Goal: Transaction & Acquisition: Purchase product/service

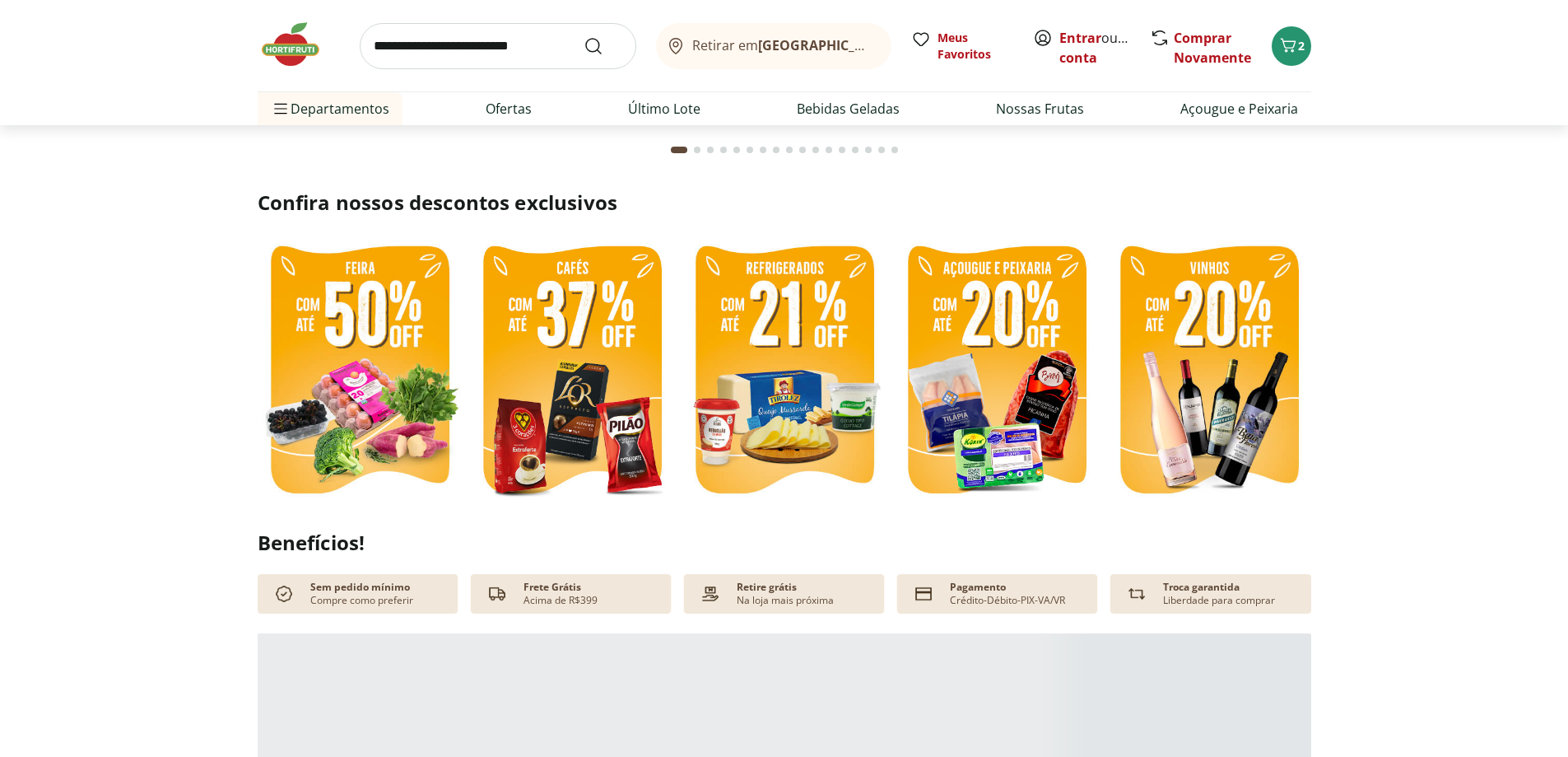
scroll to position [330, 0]
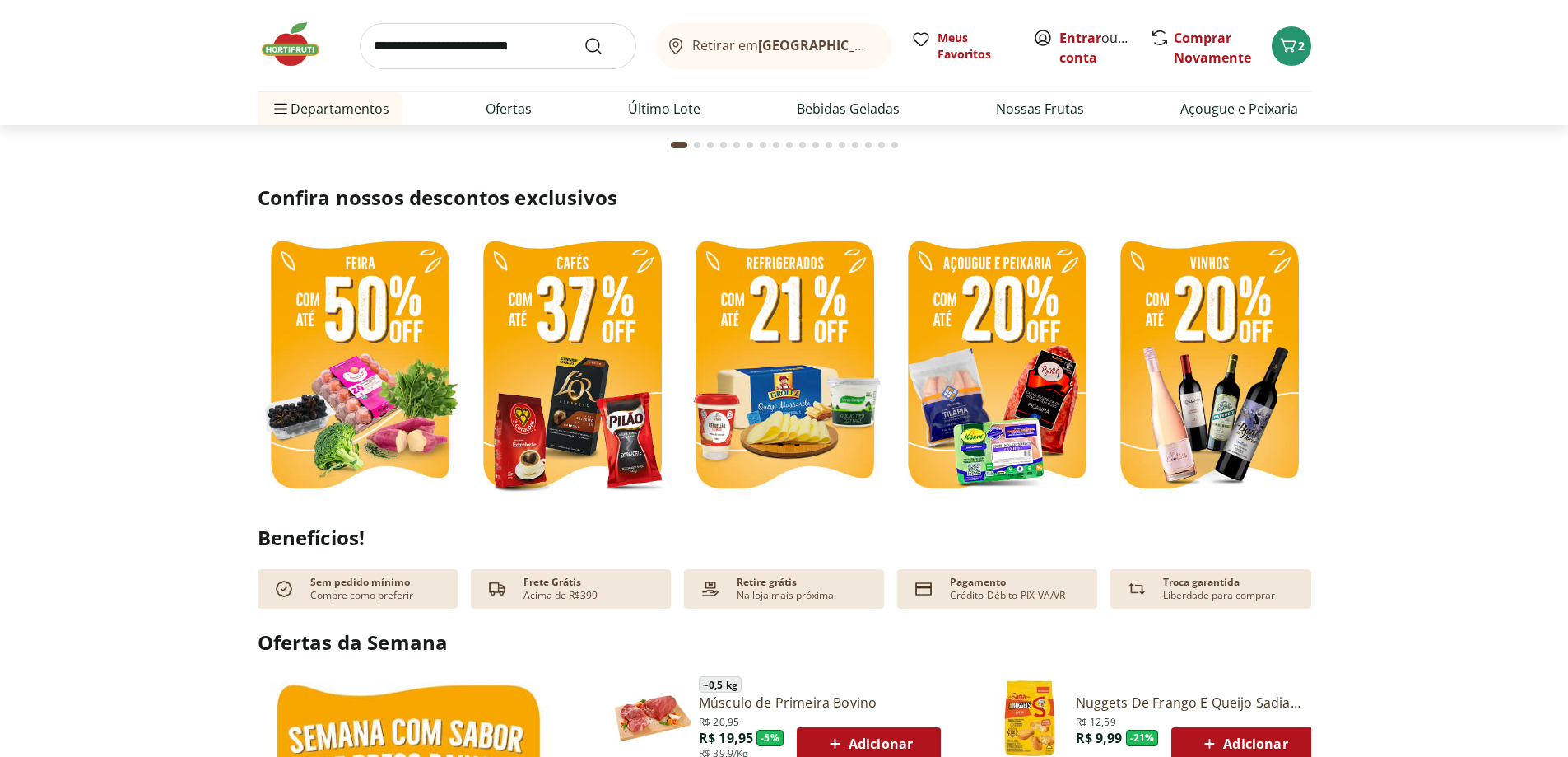
click at [367, 377] on img at bounding box center [359, 367] width 204 height 273
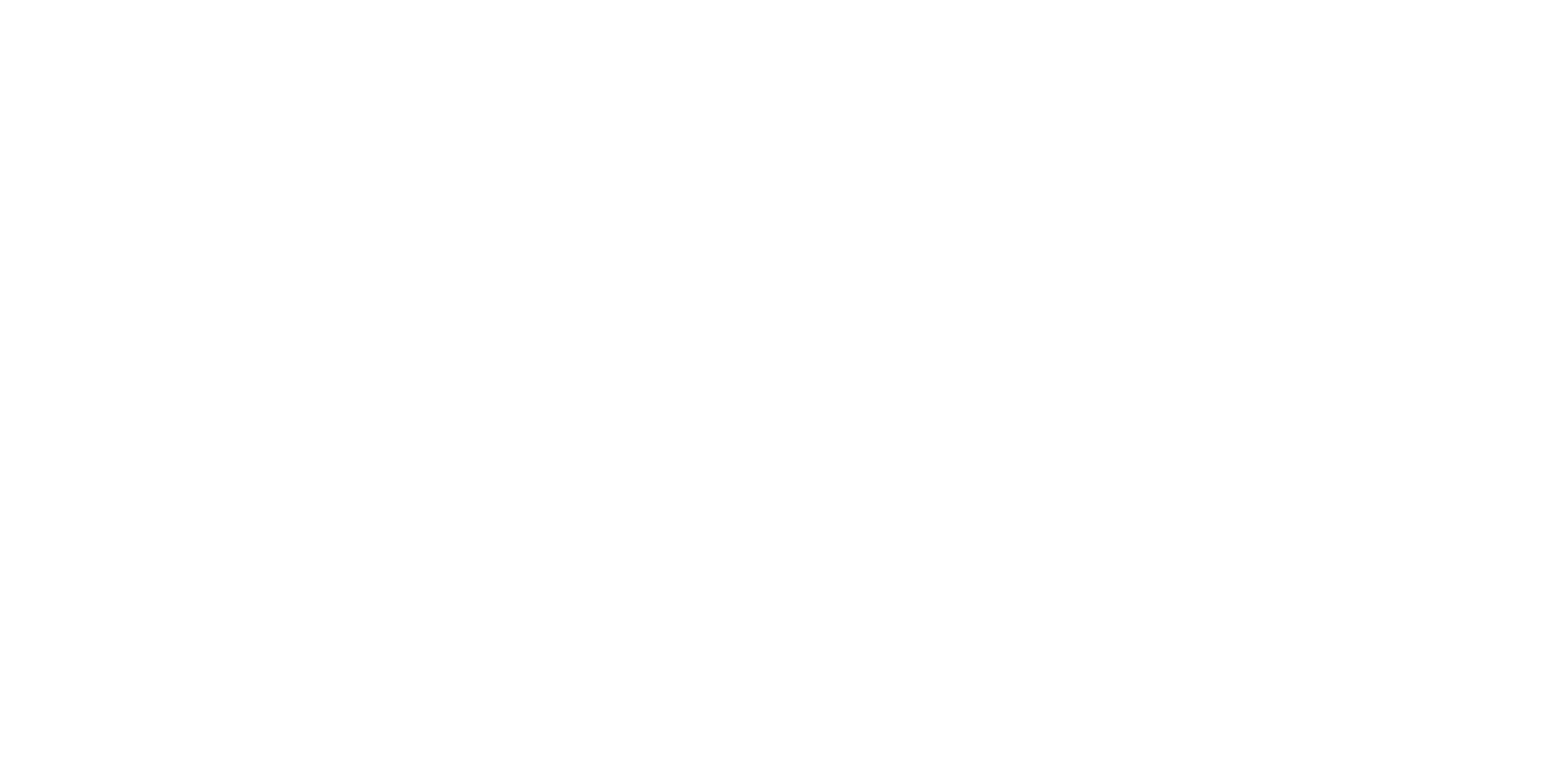
select select "**********"
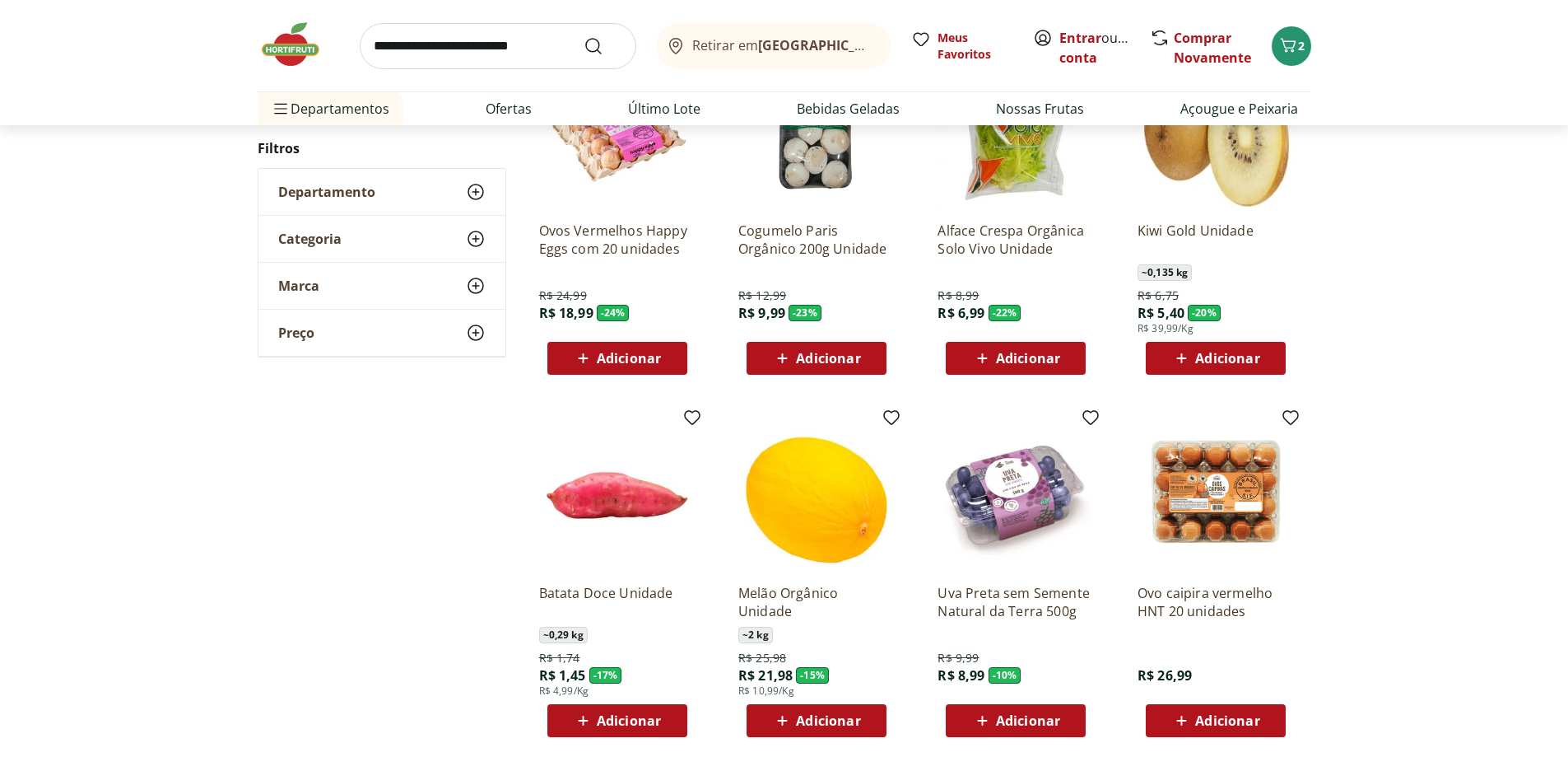
scroll to position [741, 0]
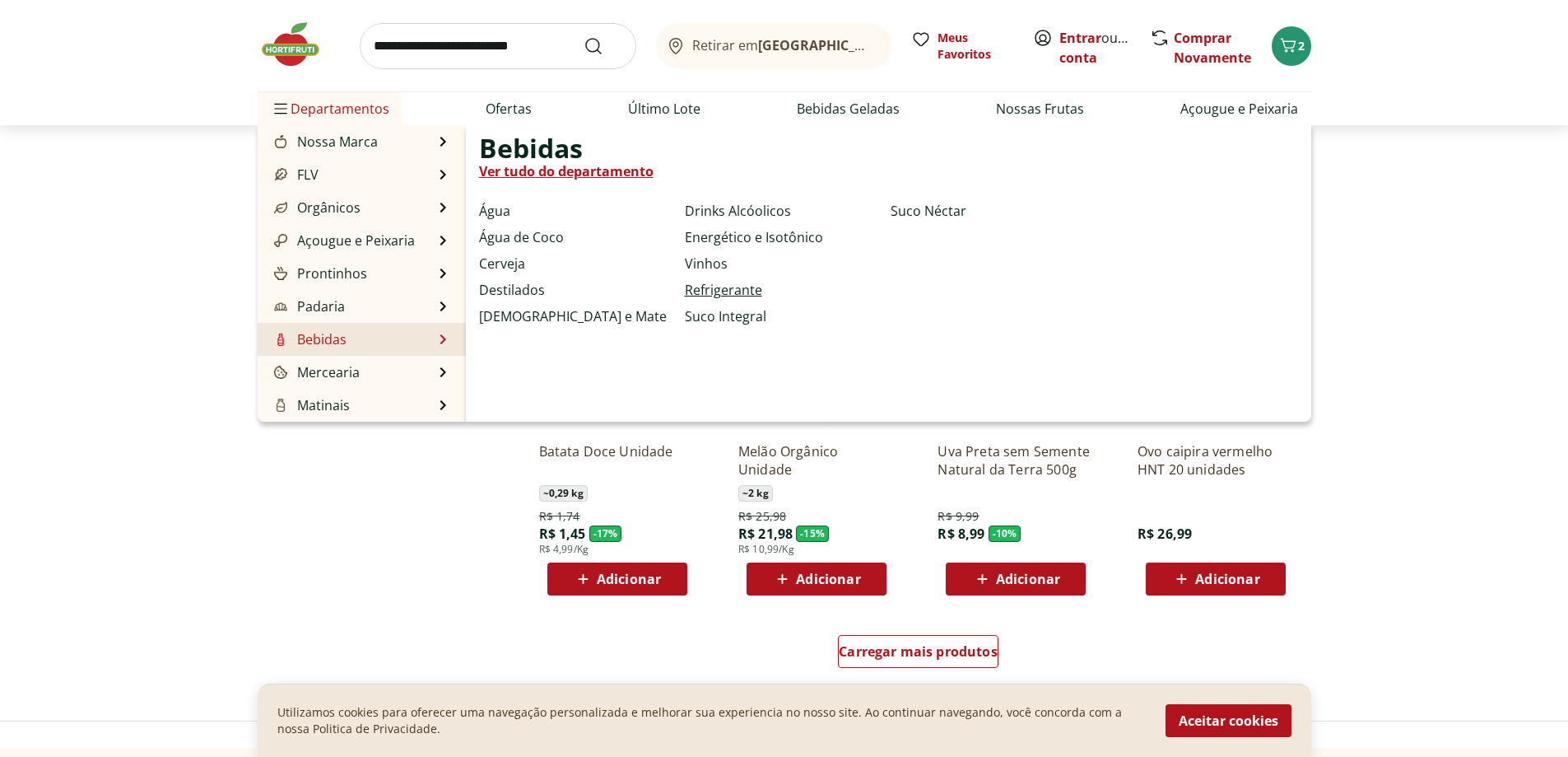
click at [710, 291] on link "Refrigerante" at bounding box center [723, 290] width 77 height 20
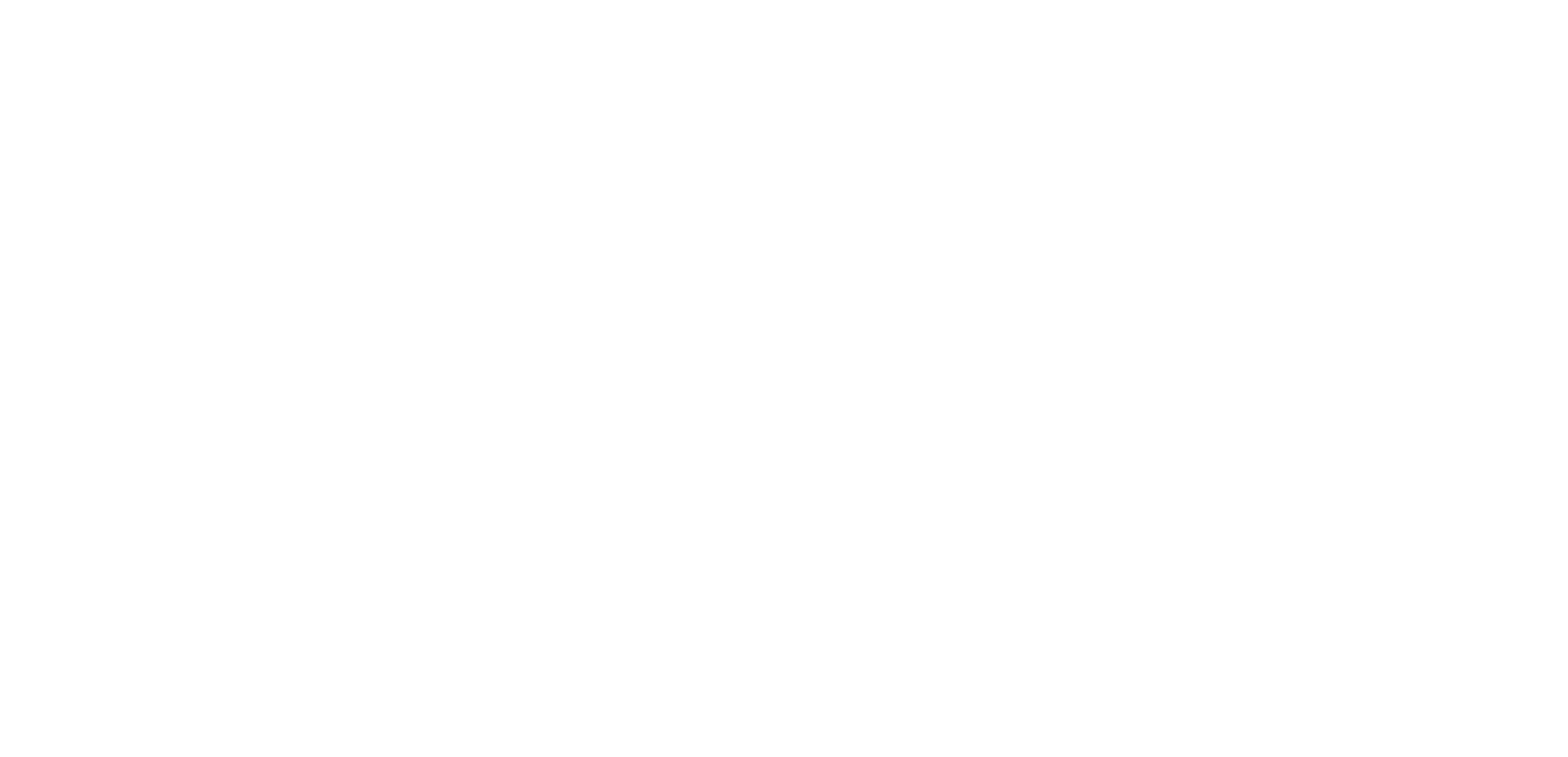
select select "**********"
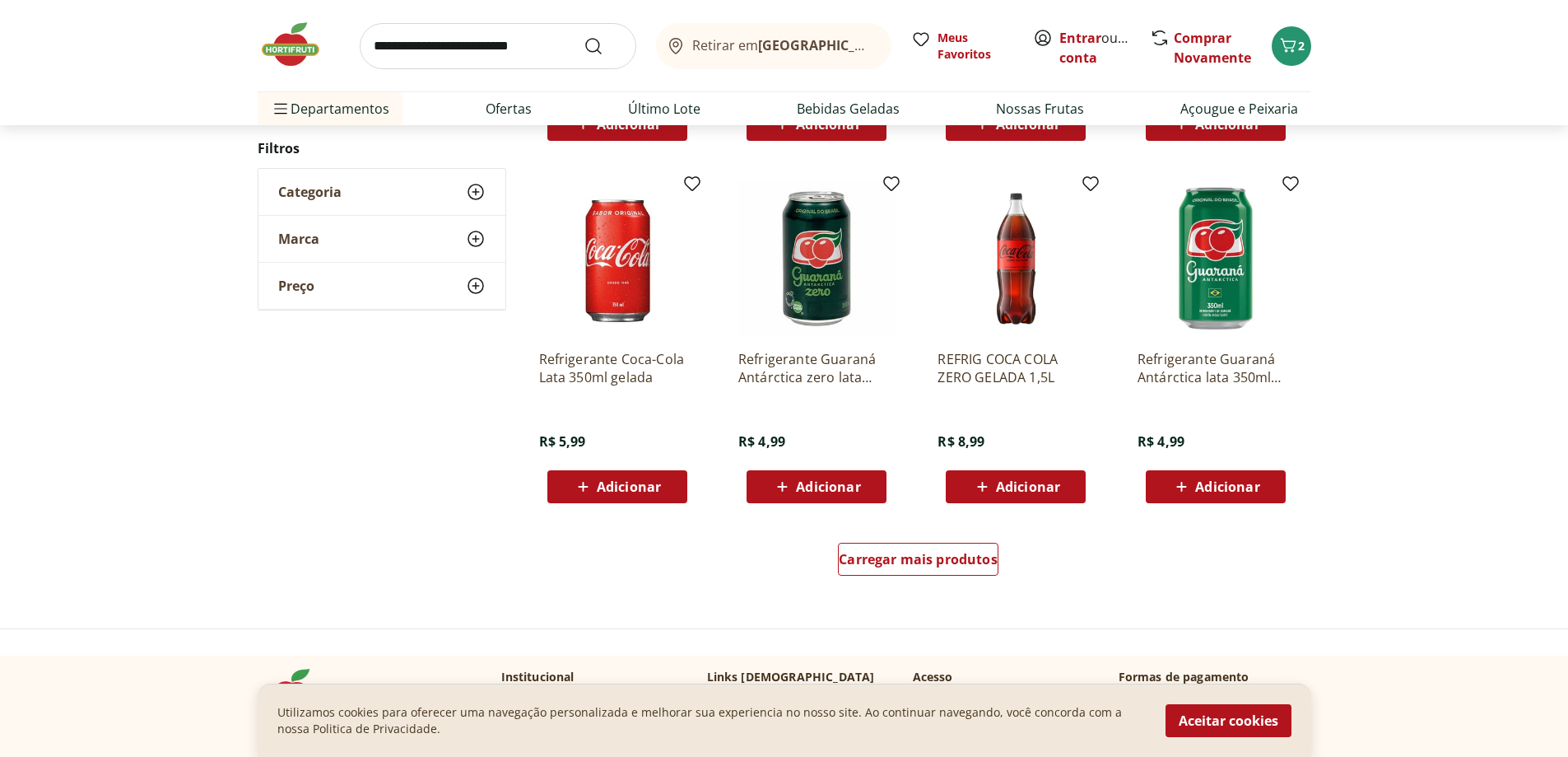
scroll to position [823, 0]
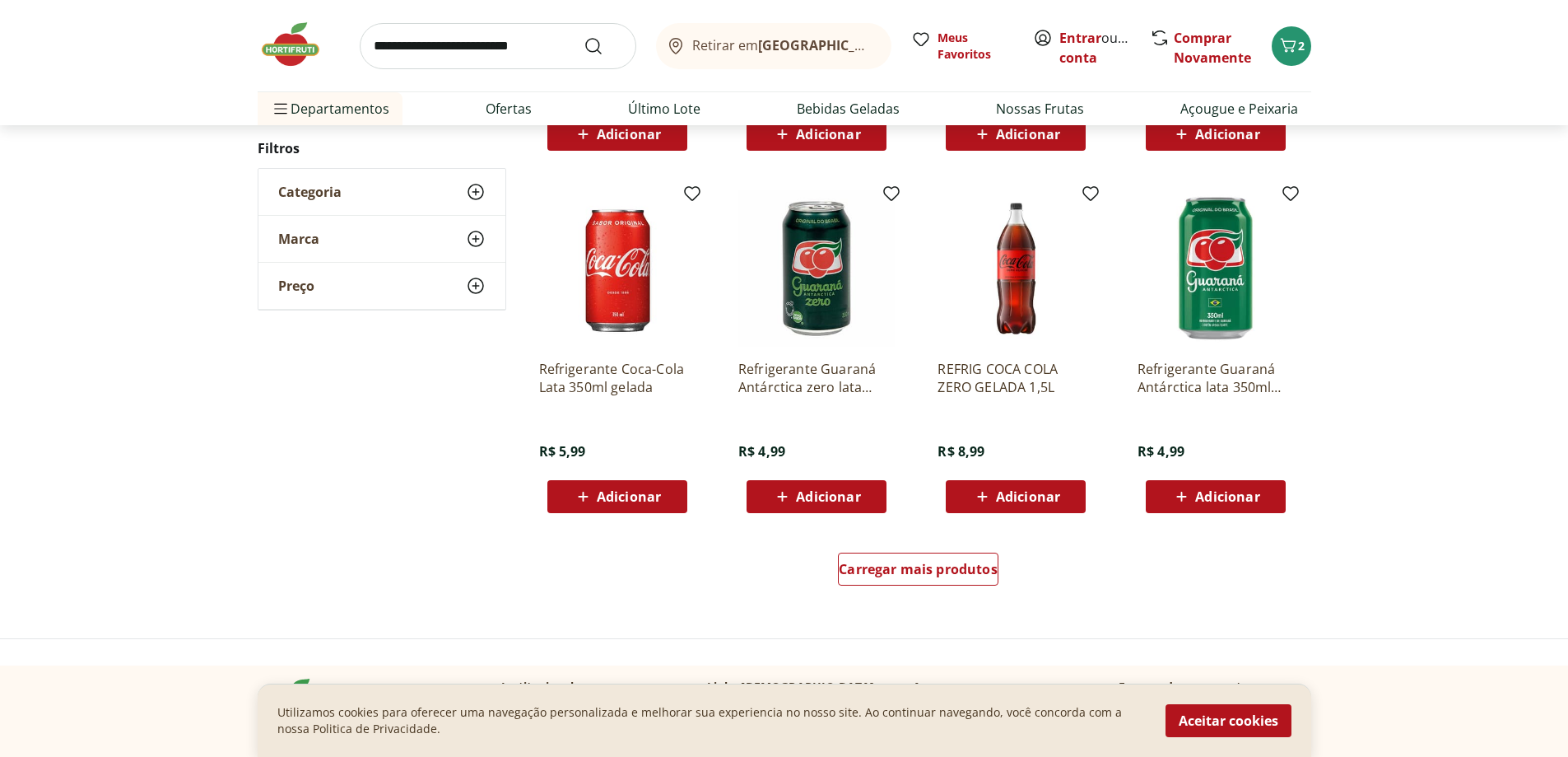
click at [1043, 490] on span "Adicionar" at bounding box center [1029, 497] width 65 height 13
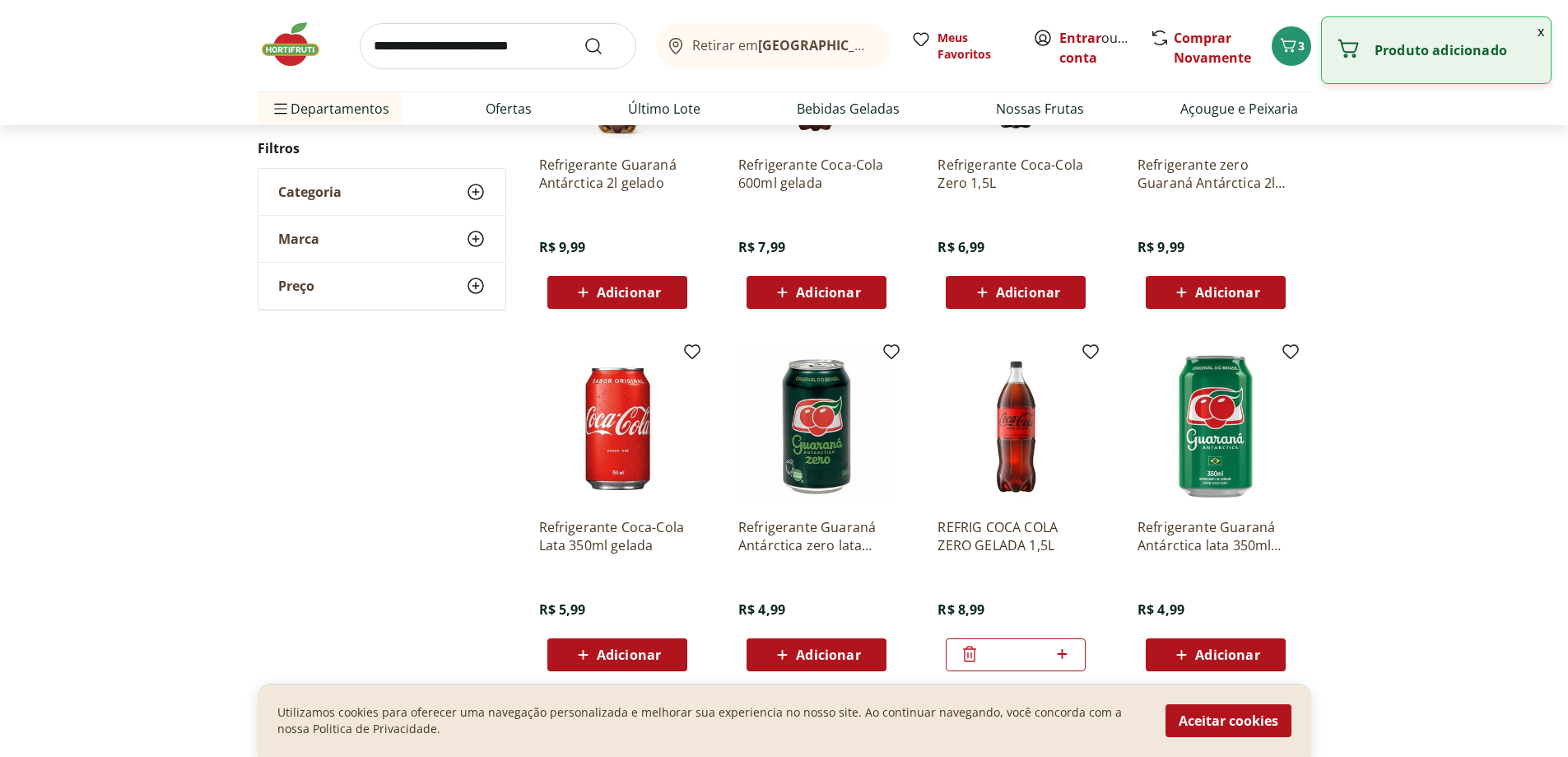
scroll to position [659, 0]
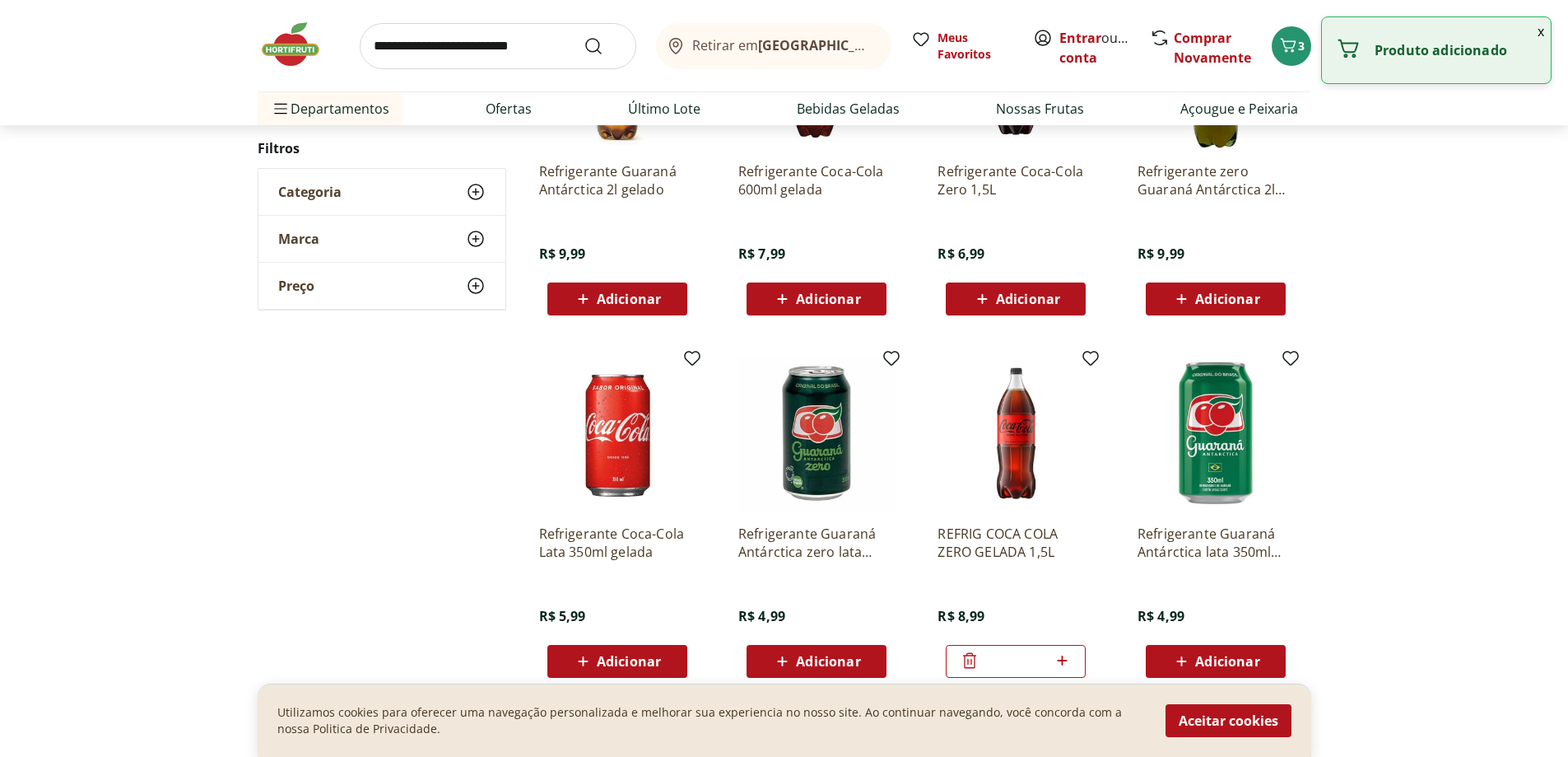
click at [1021, 308] on span "Adicionar" at bounding box center [1016, 299] width 88 height 20
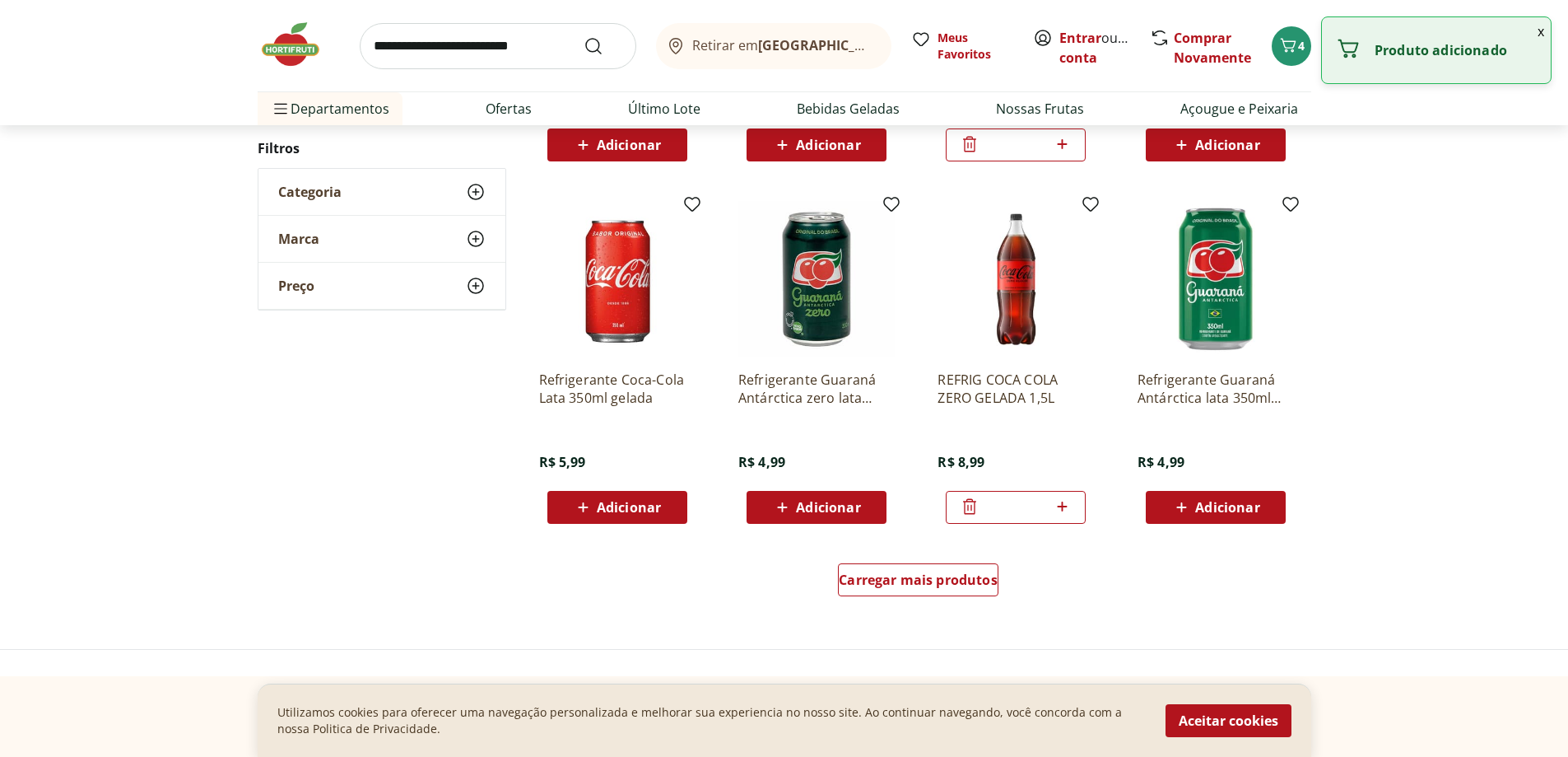
scroll to position [906, 0]
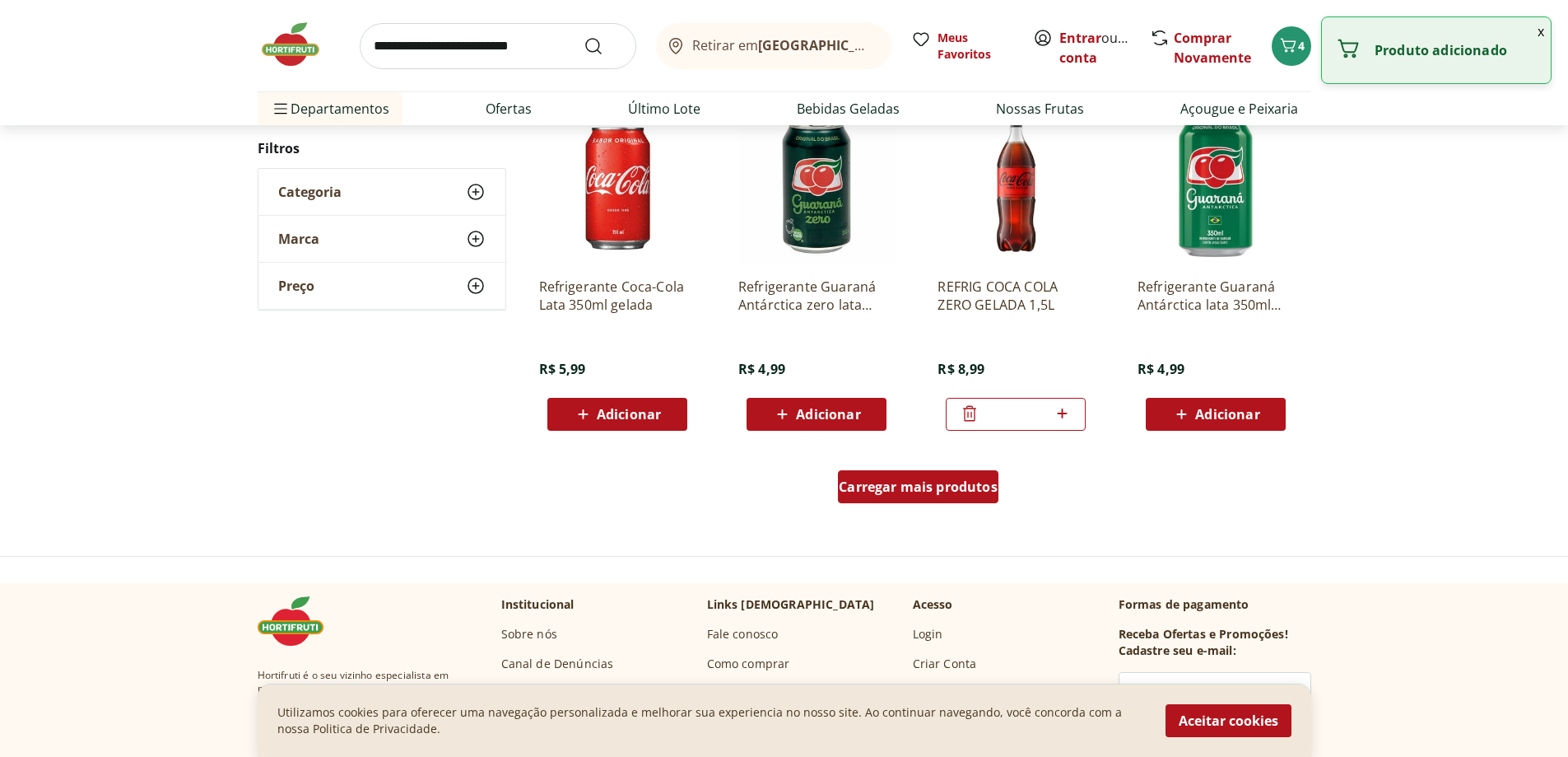
click at [933, 497] on div "Carregar mais produtos" at bounding box center [918, 487] width 161 height 33
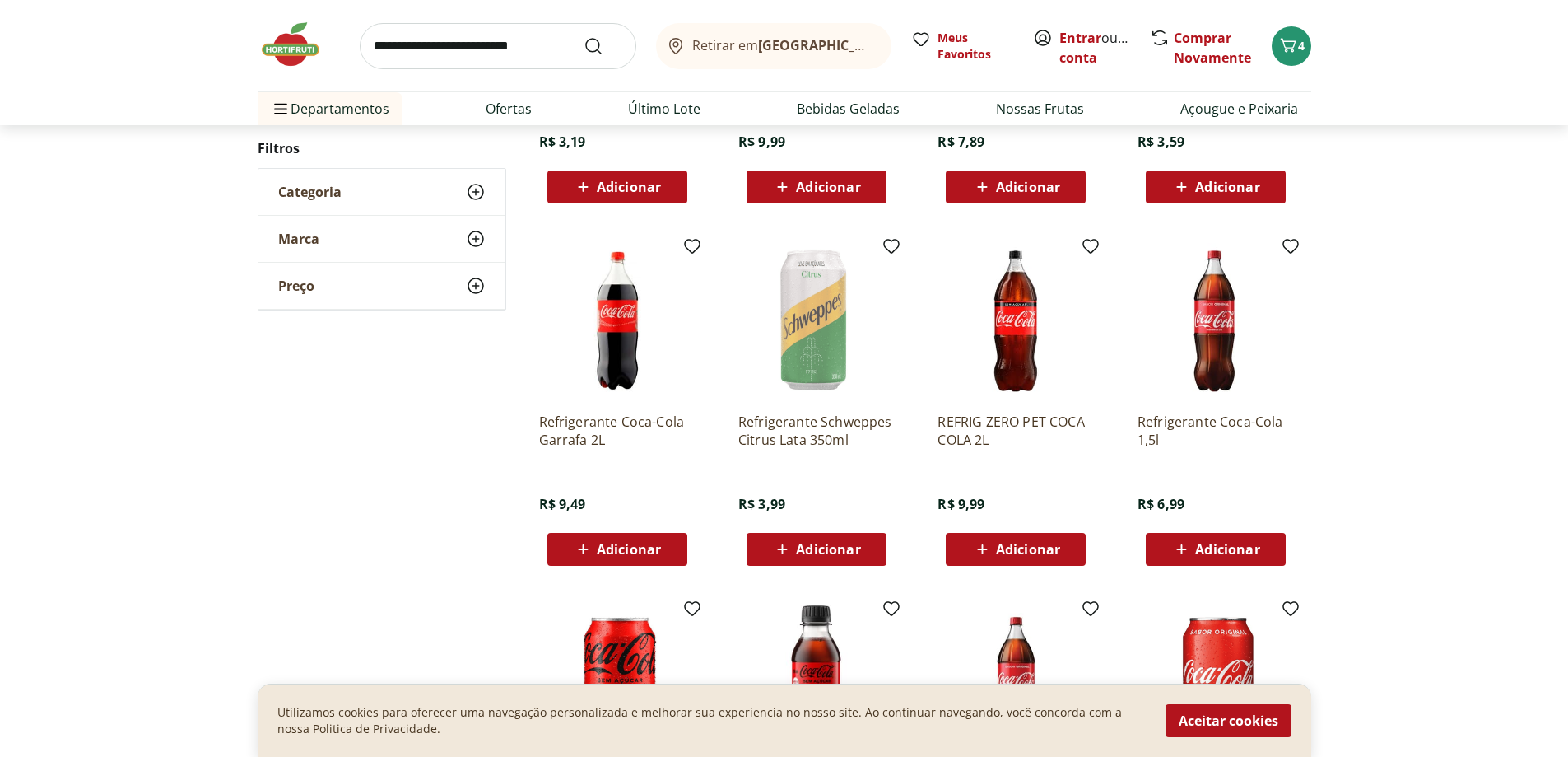
scroll to position [823, 0]
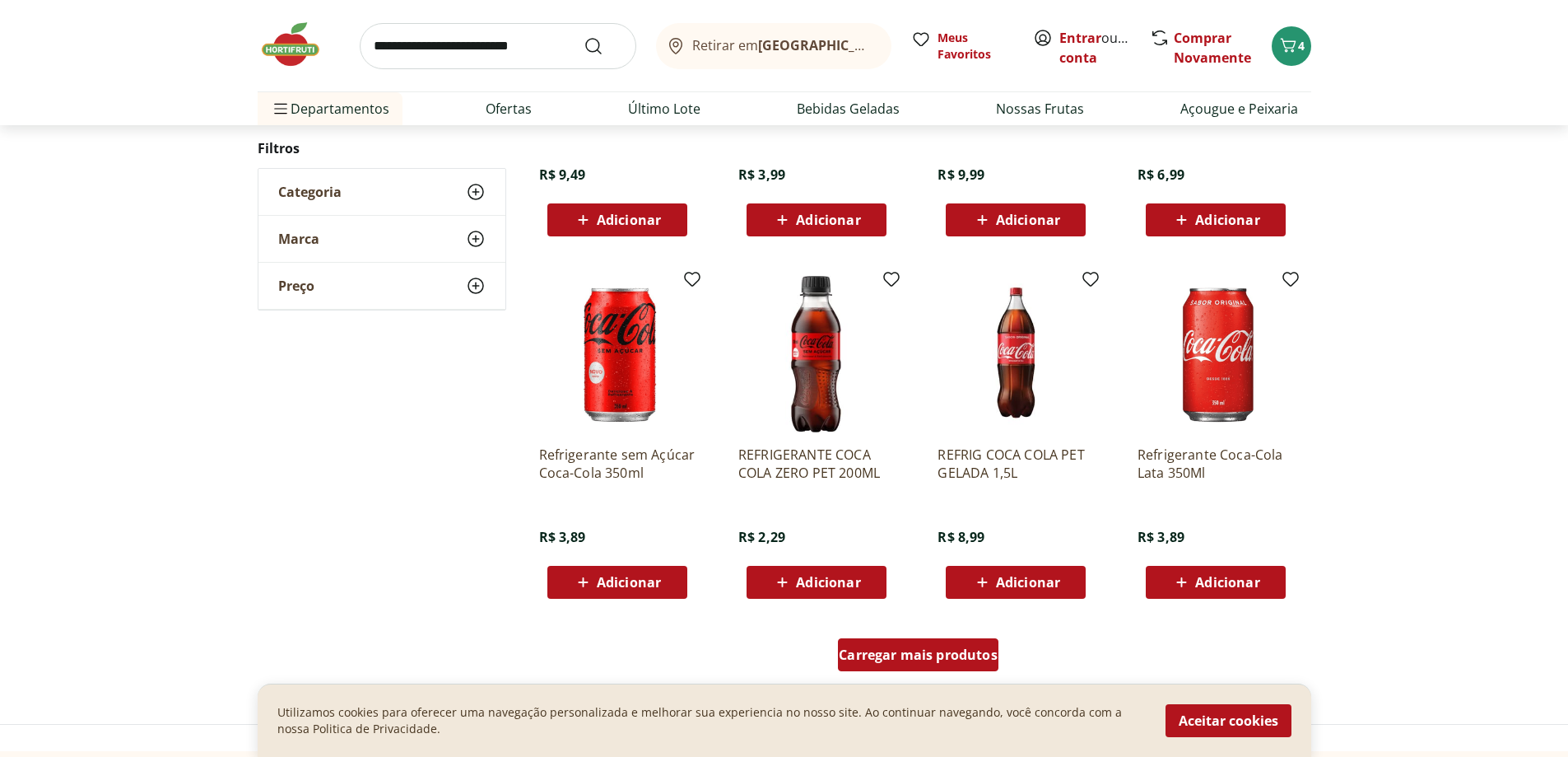
click at [962, 641] on div "Carregar mais produtos" at bounding box center [918, 655] width 161 height 33
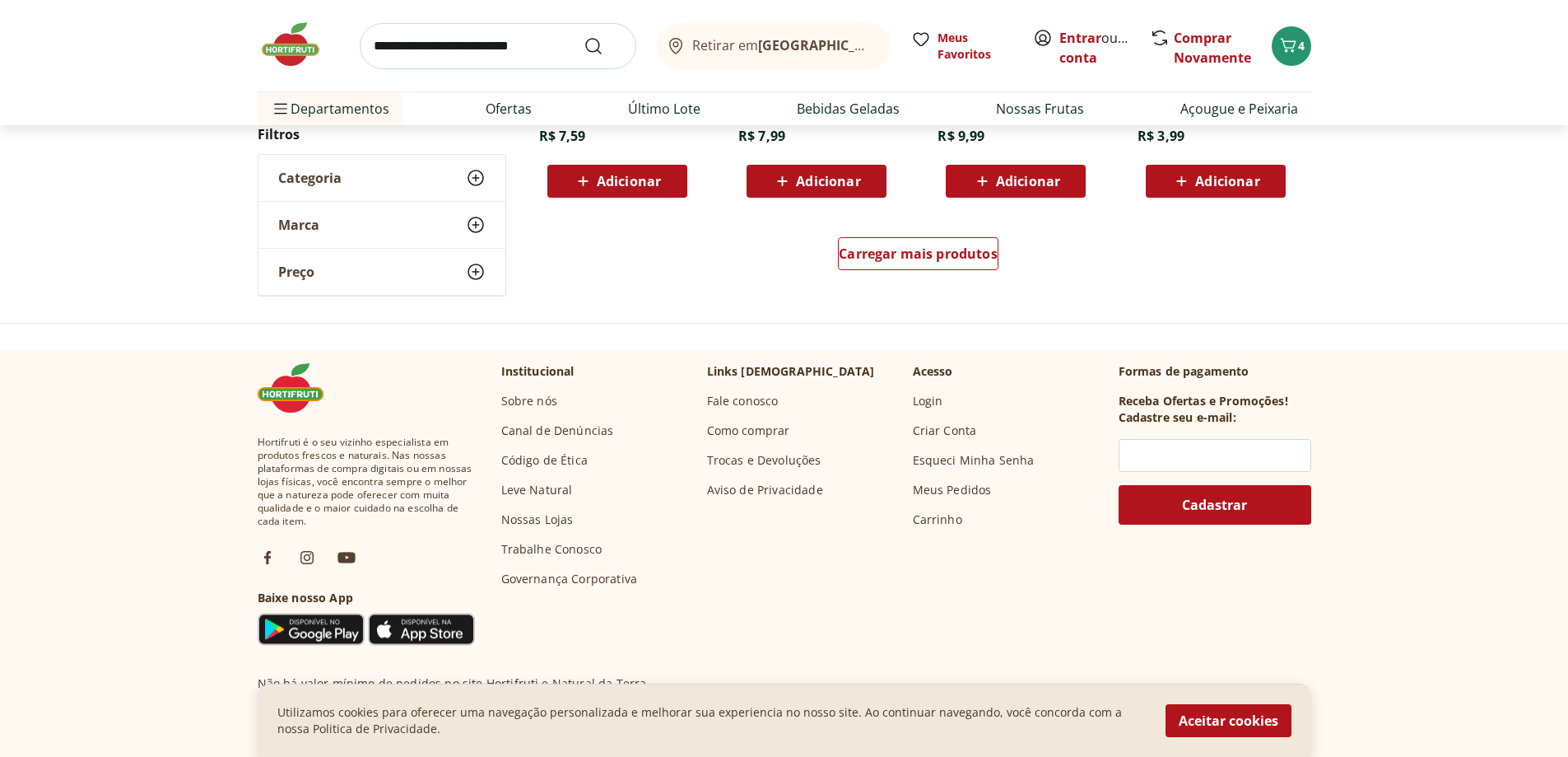
scroll to position [1232, 0]
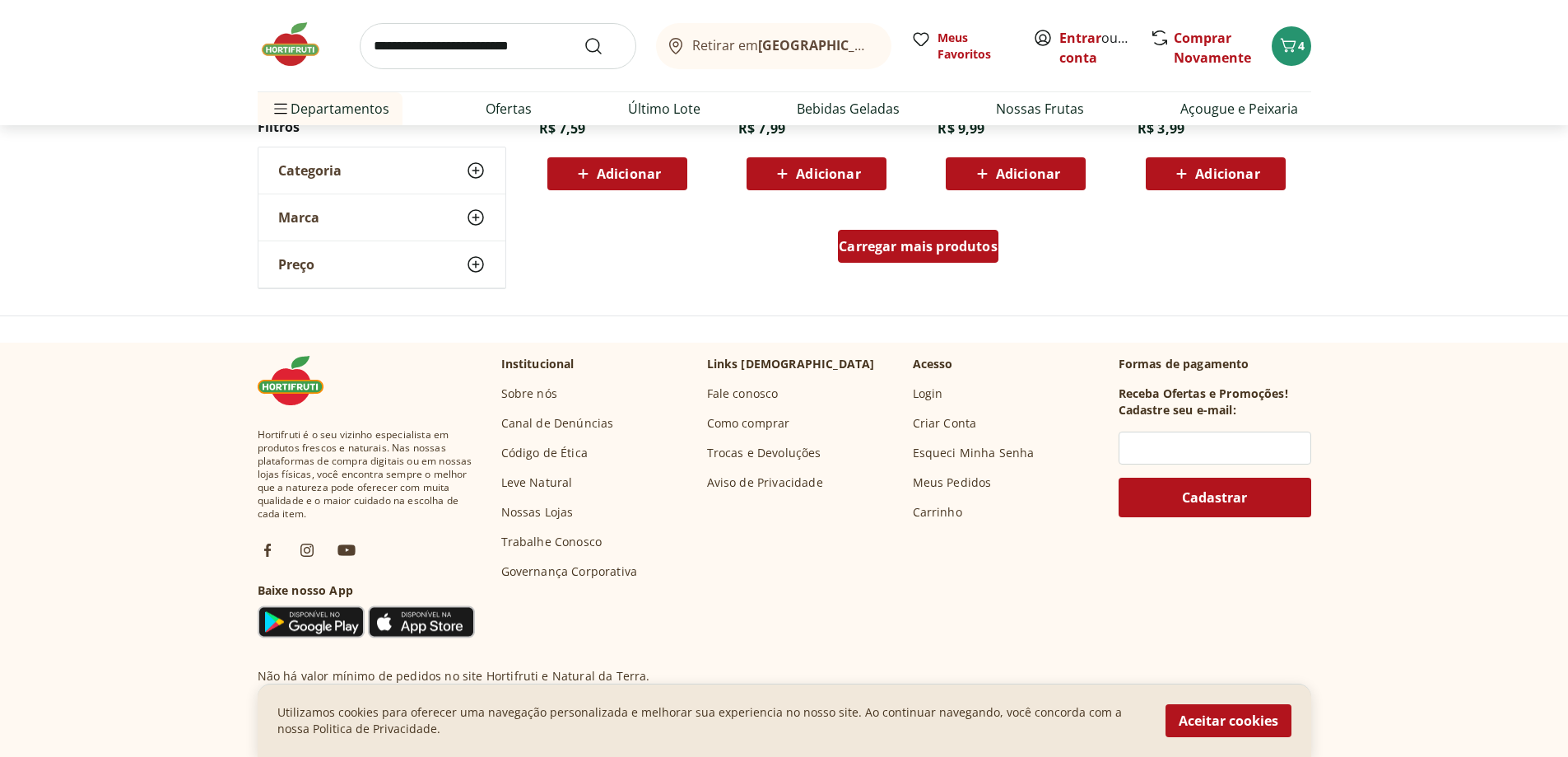
click at [949, 249] on span "Carregar mais produtos" at bounding box center [918, 246] width 159 height 13
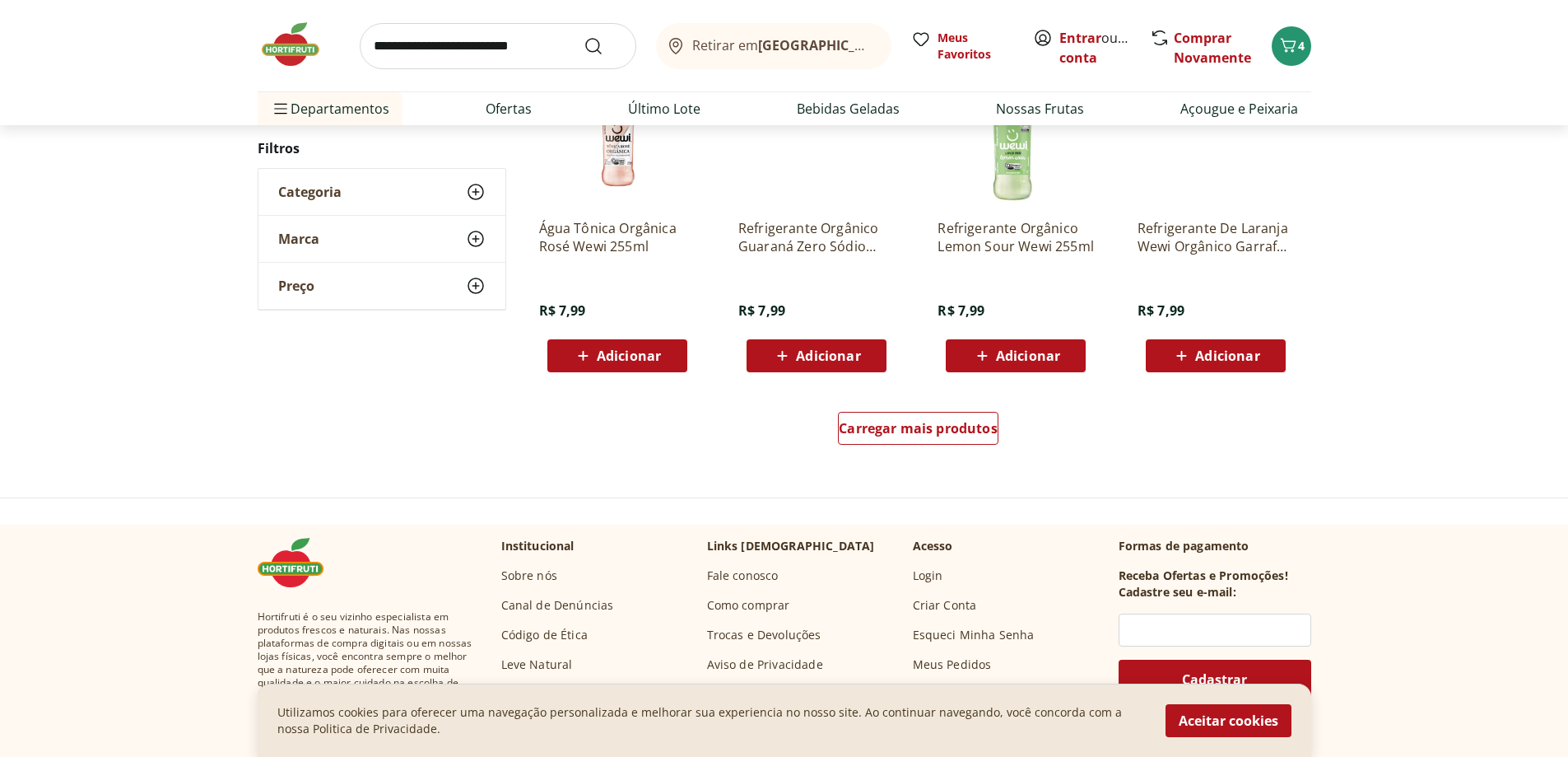
scroll to position [1032, 0]
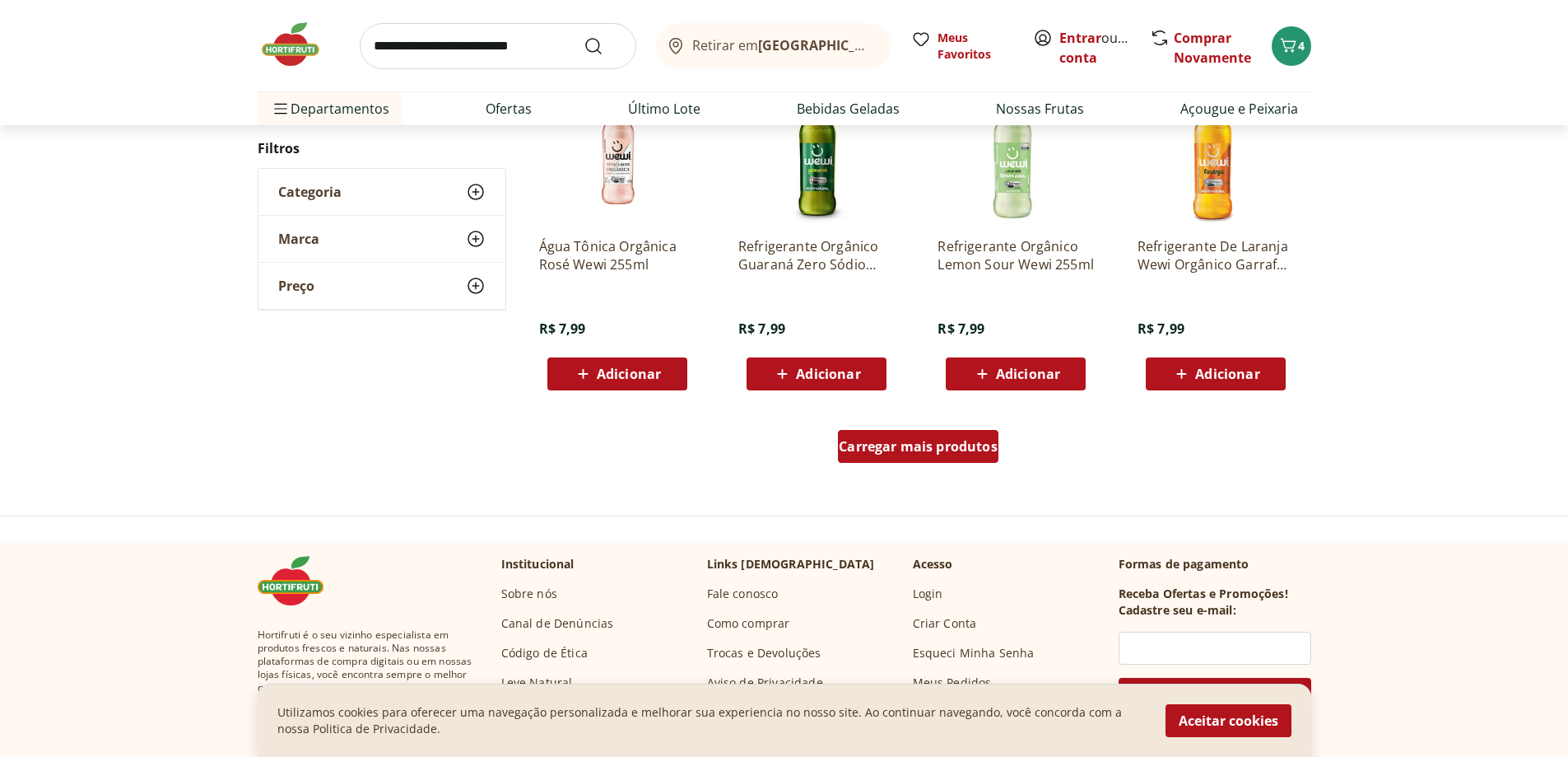
click at [921, 453] on span "Carregar mais produtos" at bounding box center [918, 446] width 159 height 13
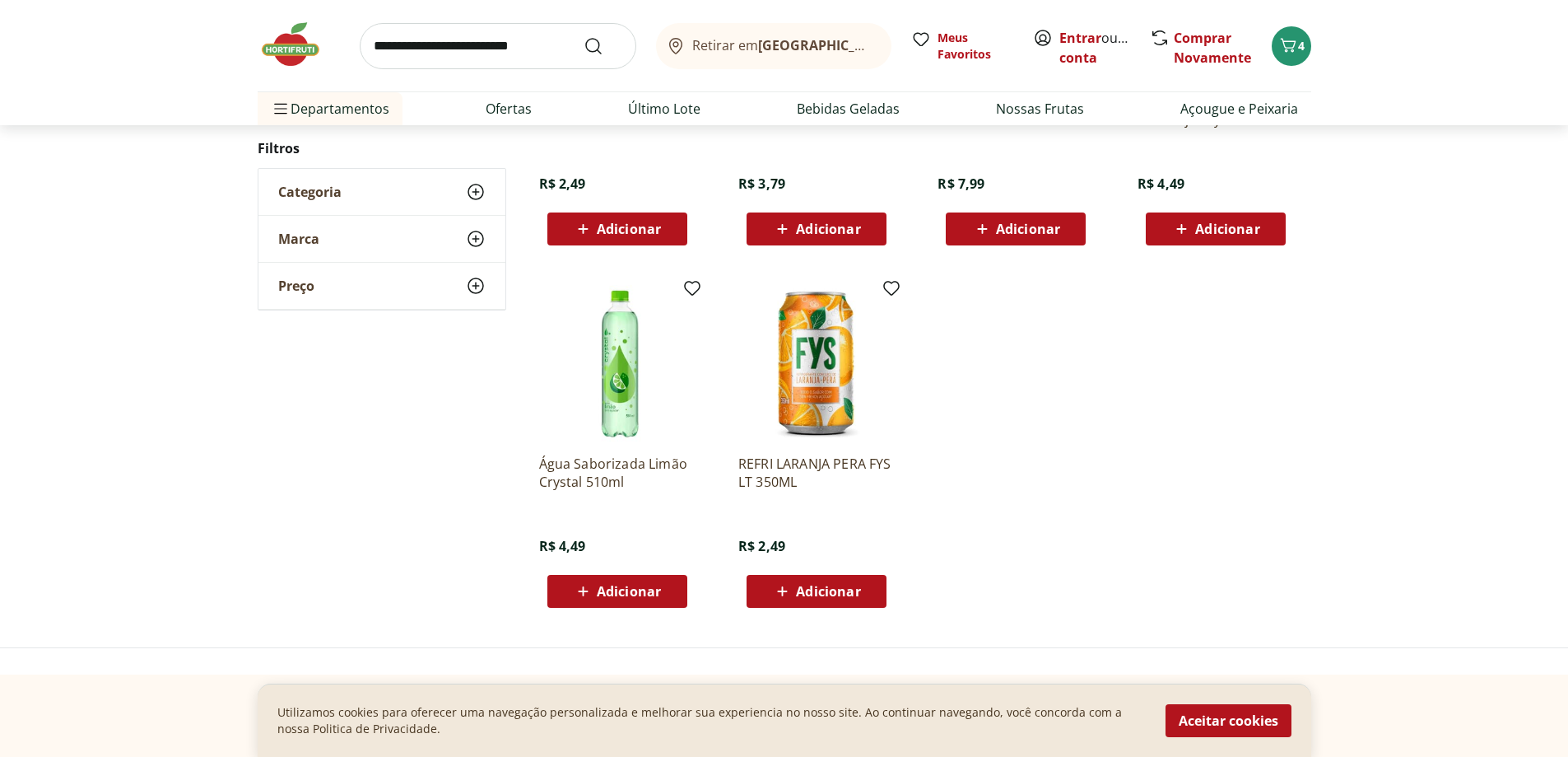
scroll to position [946, 0]
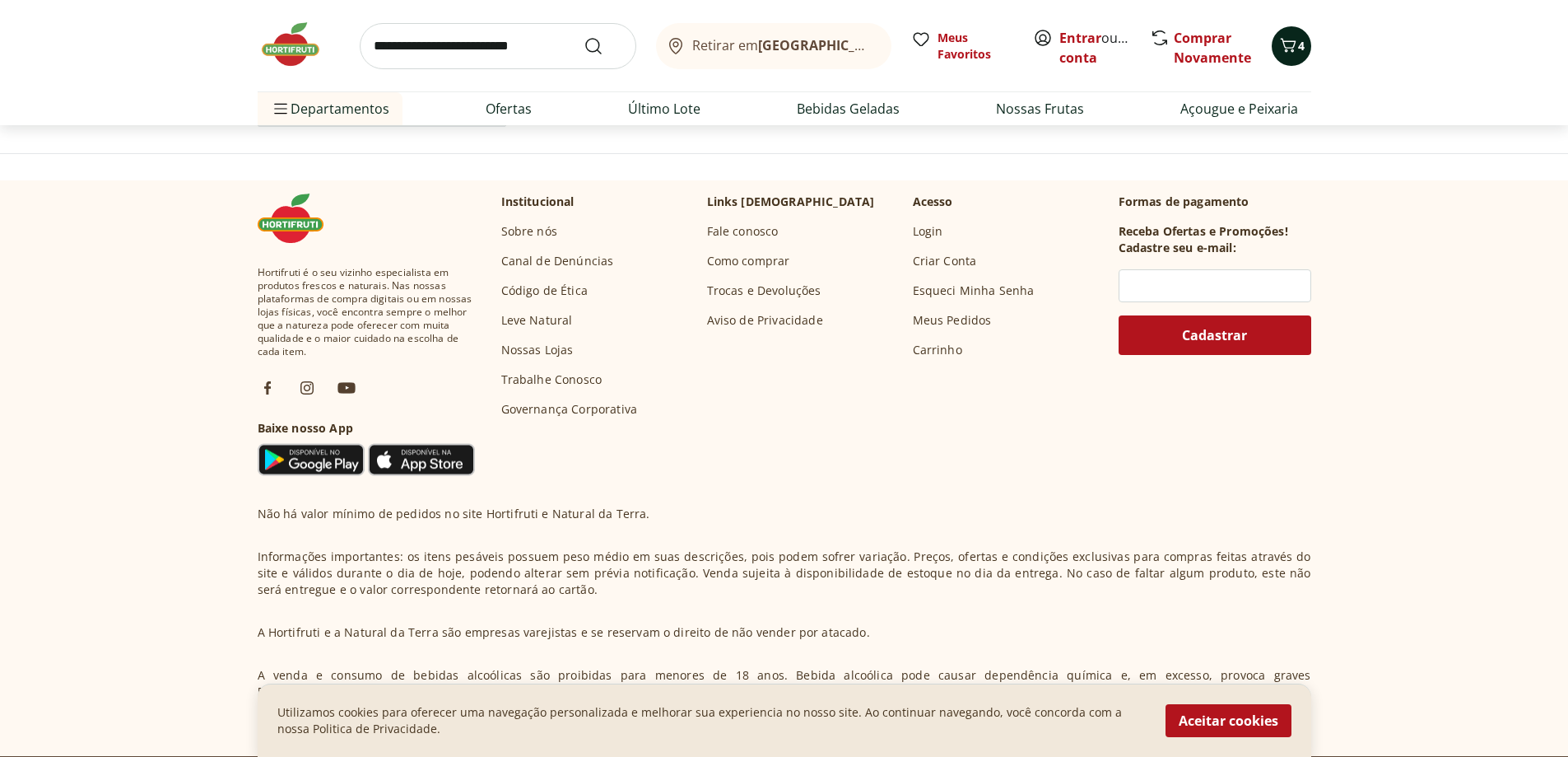
click at [1278, 59] on button "4" at bounding box center [1292, 46] width 39 height 40
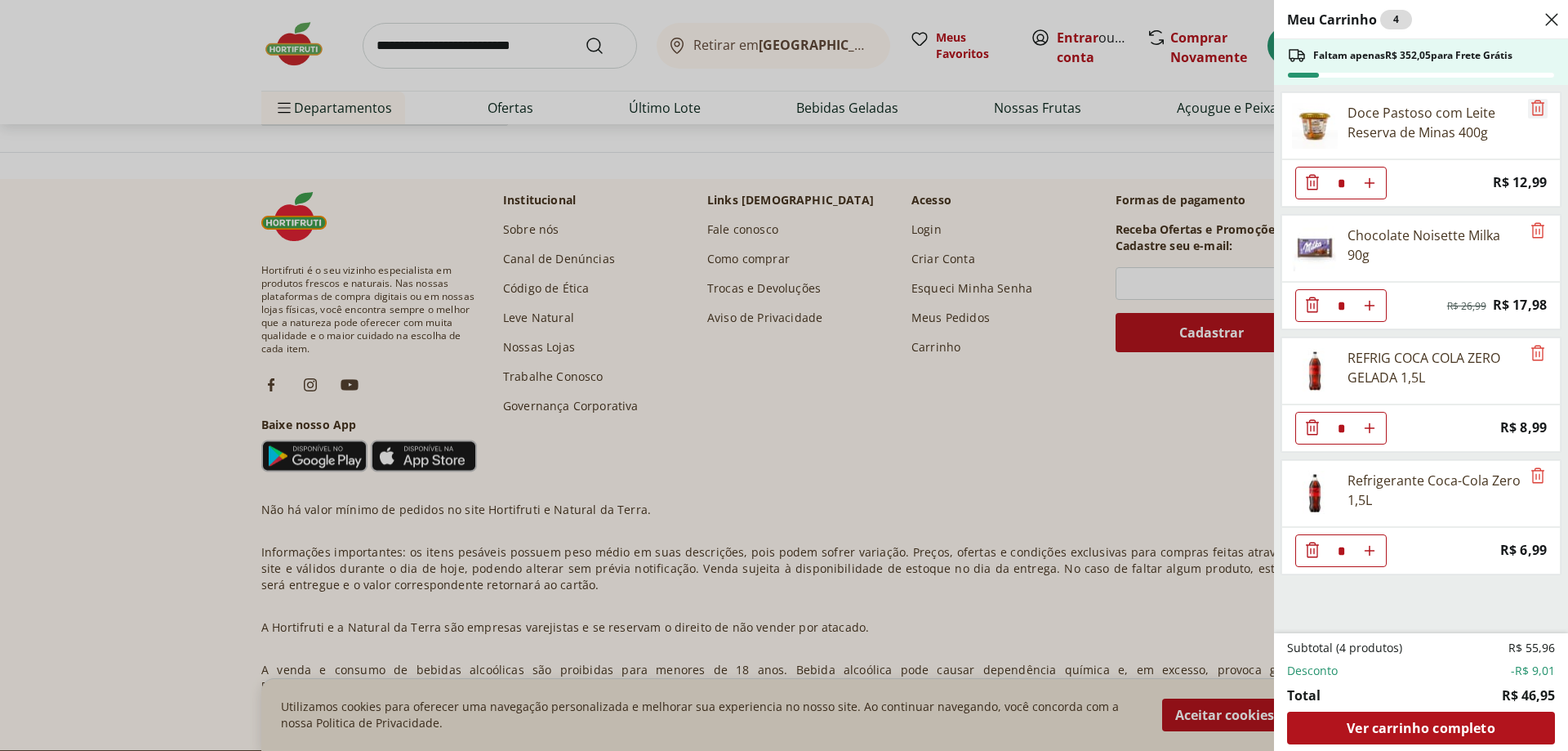
click at [1532, 98] on icon "Remove" at bounding box center [1538, 108] width 20 height 20
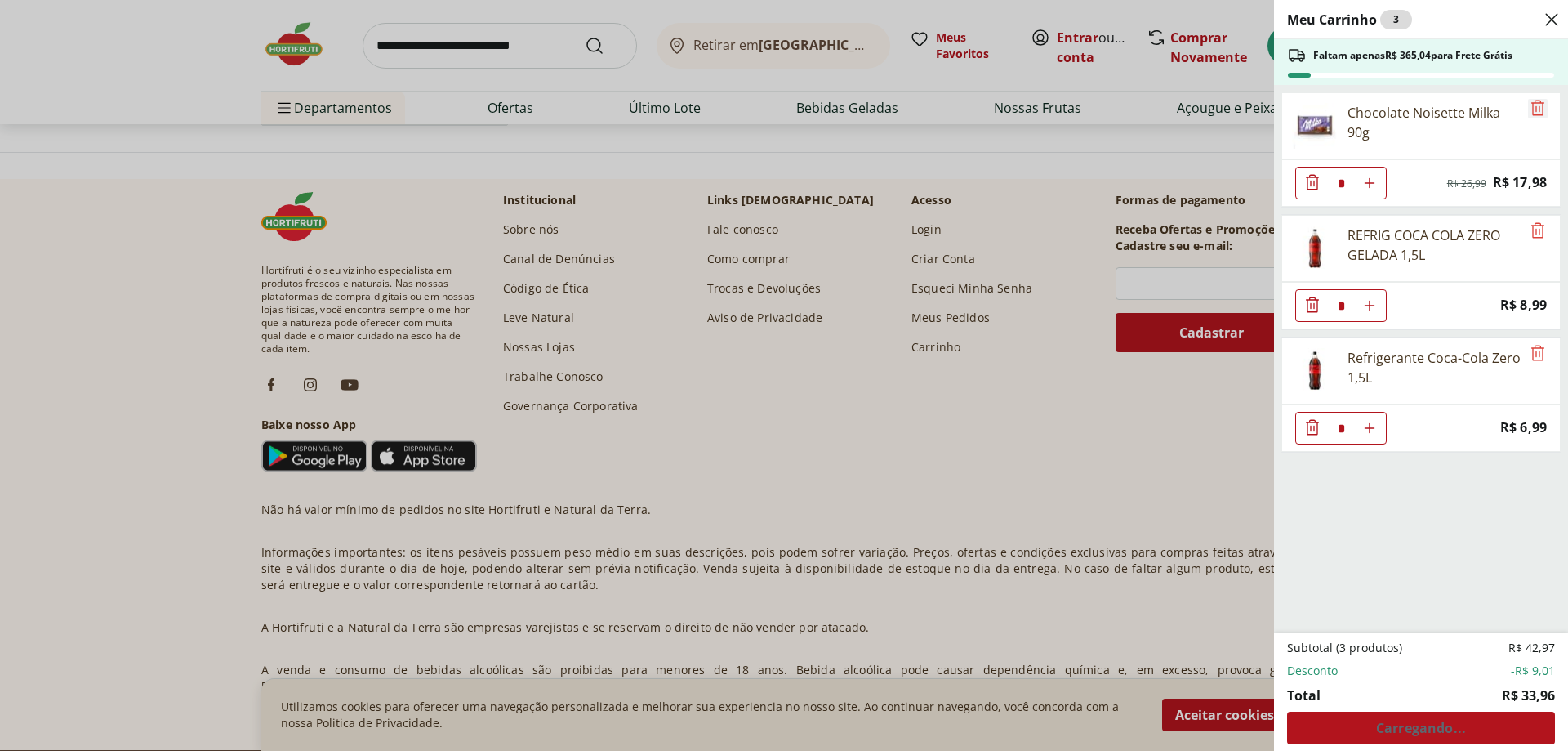
click at [1532, 98] on icon "Remove" at bounding box center [1538, 108] width 20 height 20
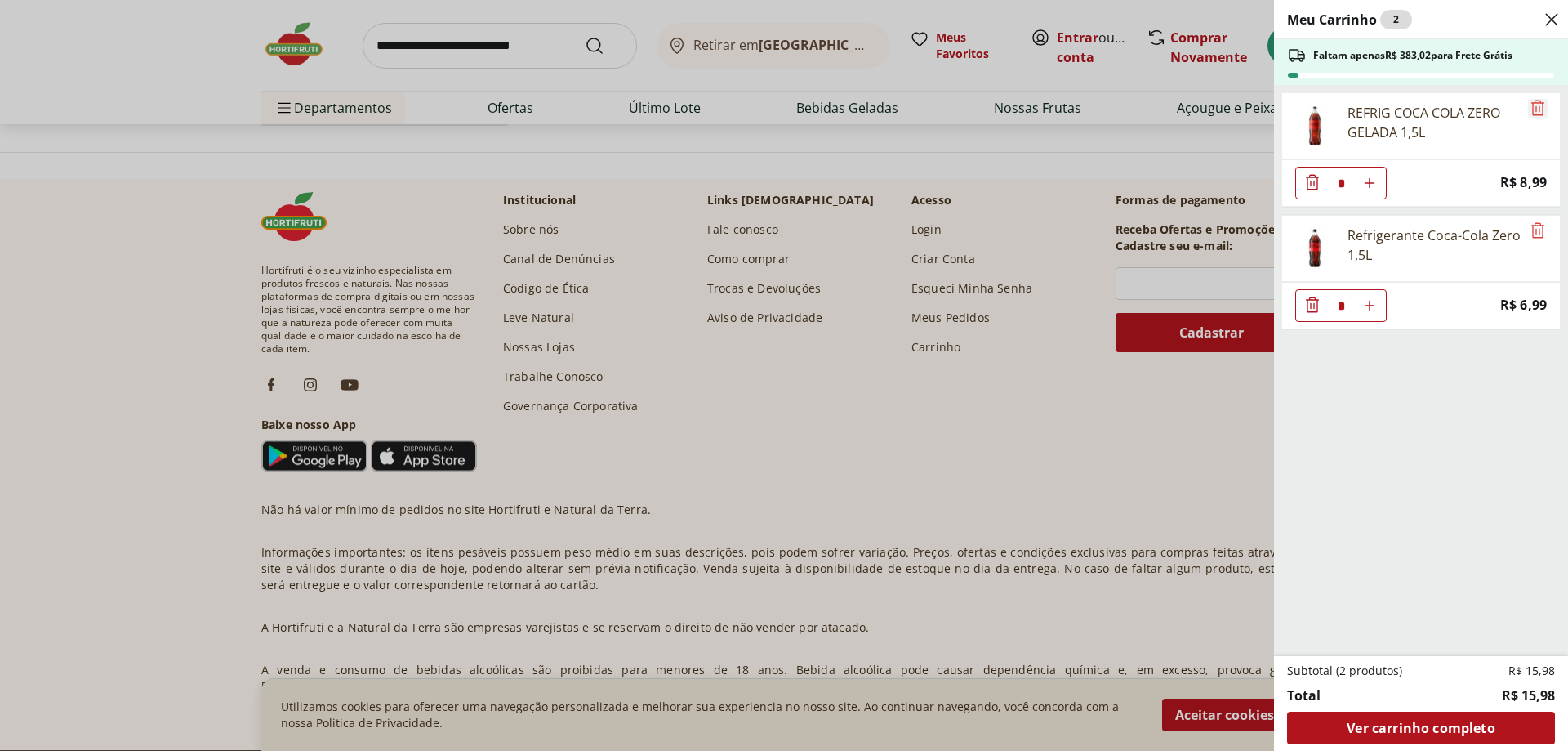
click at [1540, 105] on icon "Remove" at bounding box center [1538, 108] width 20 height 20
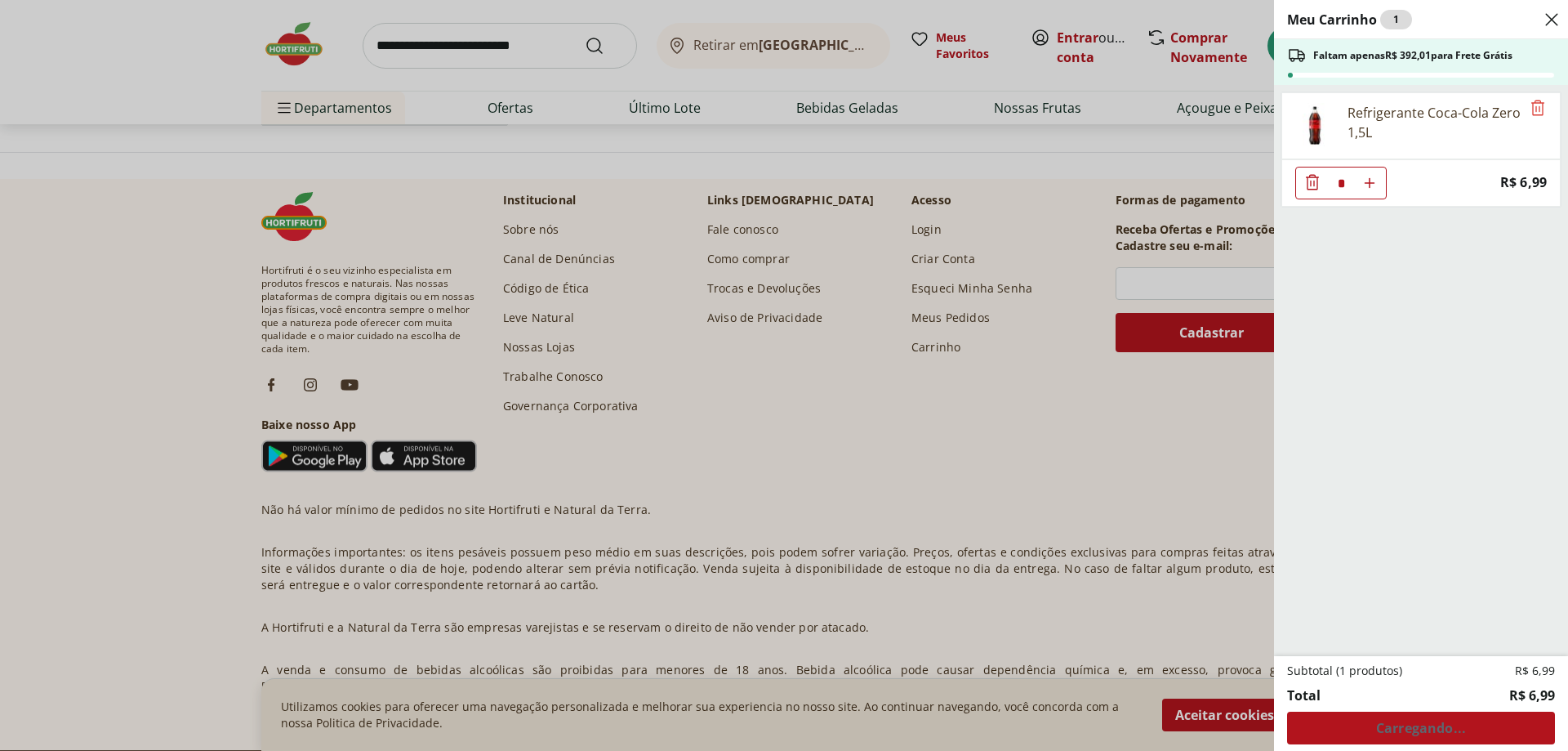
click at [1374, 181] on icon "Aumentar Quantidade" at bounding box center [1369, 183] width 13 height 13
type input "*"
click at [868, 180] on div "Meu Carrinho 2 Faltam apenas R$ 385,02 para Frete Grátis Refrigerante Coca-Cola…" at bounding box center [784, 375] width 1568 height 751
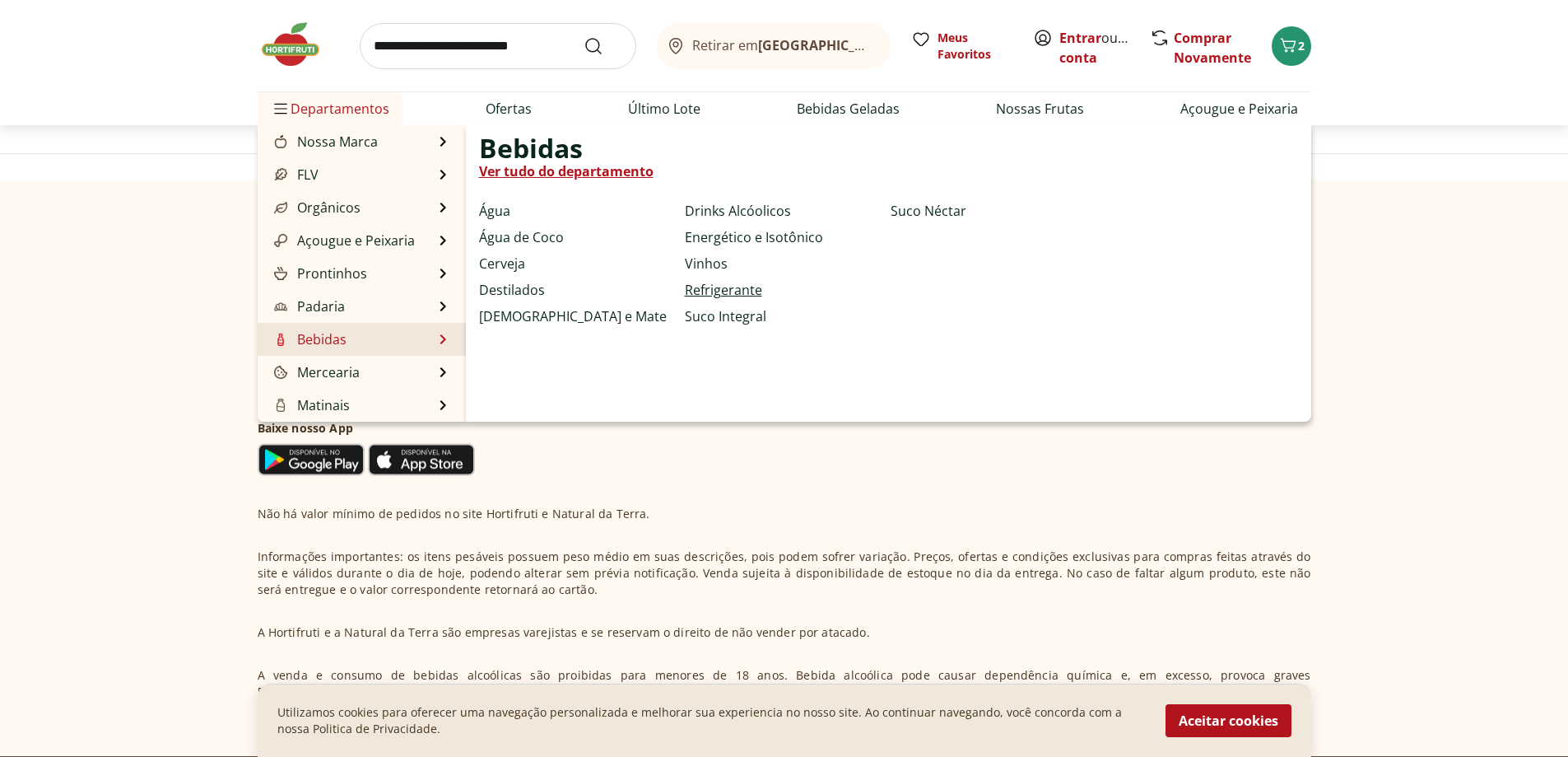
click at [709, 295] on link "Refrigerante" at bounding box center [723, 290] width 77 height 20
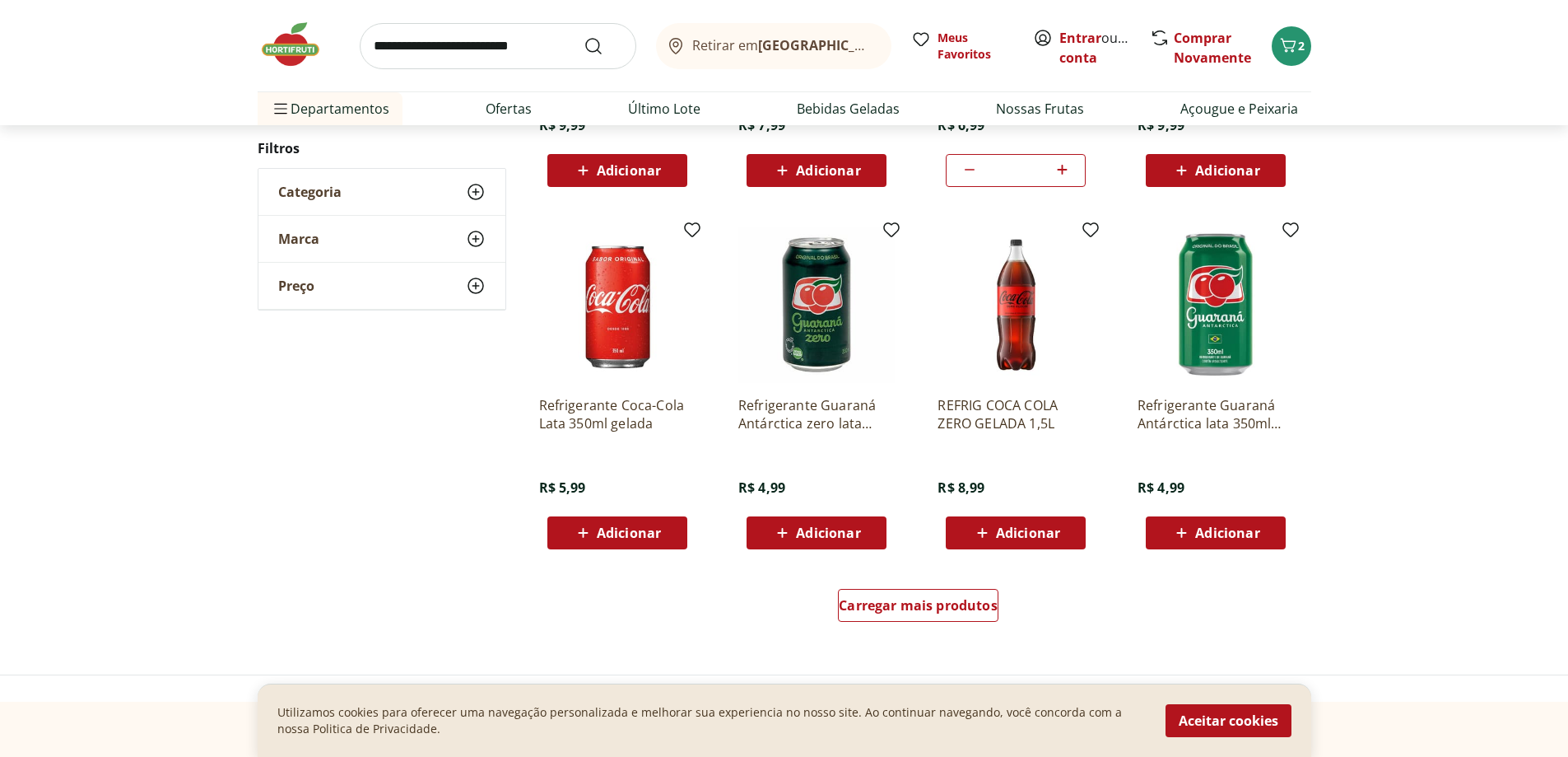
scroll to position [906, 0]
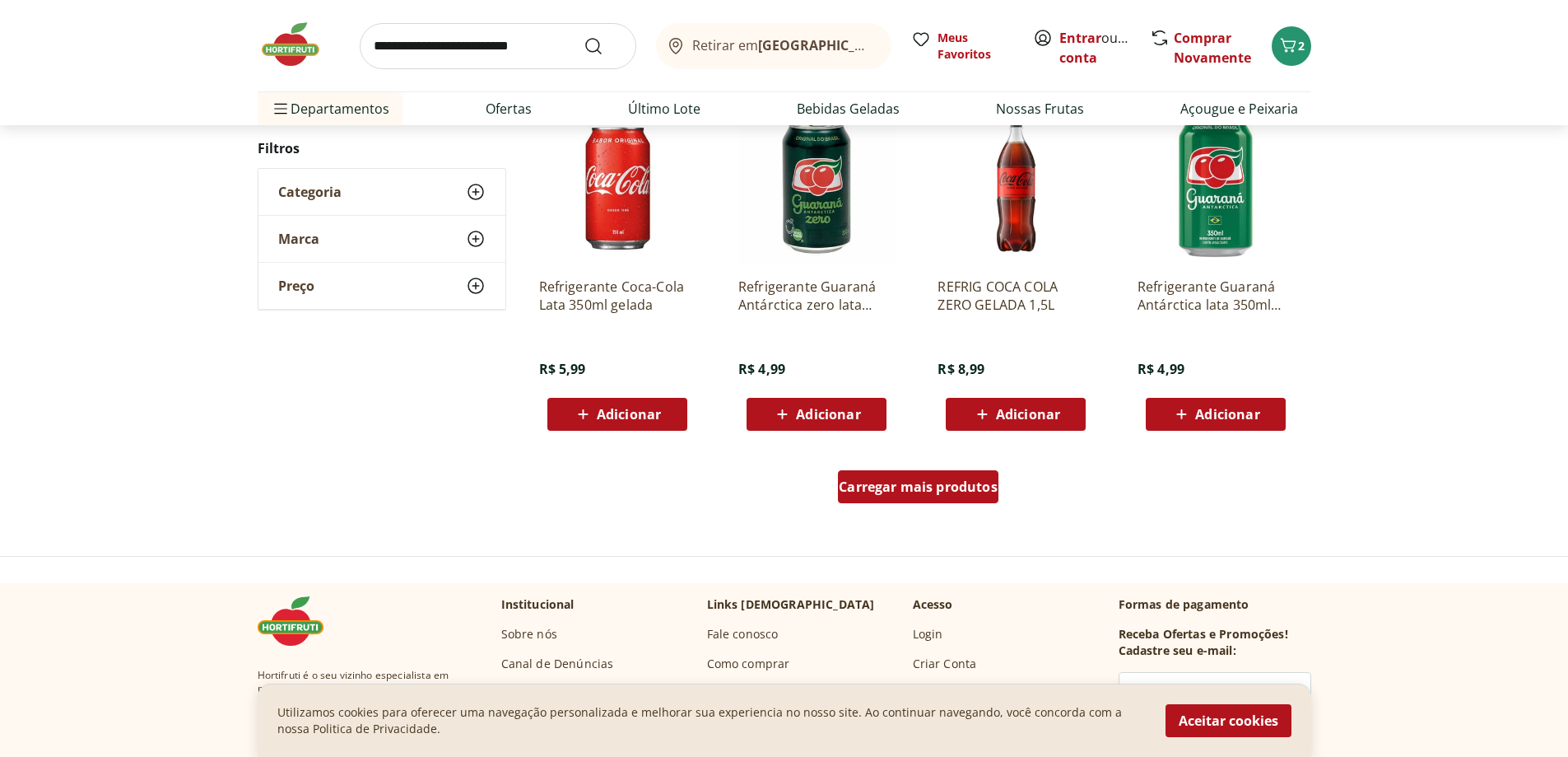
click at [989, 493] on span "Carregar mais produtos" at bounding box center [918, 487] width 159 height 13
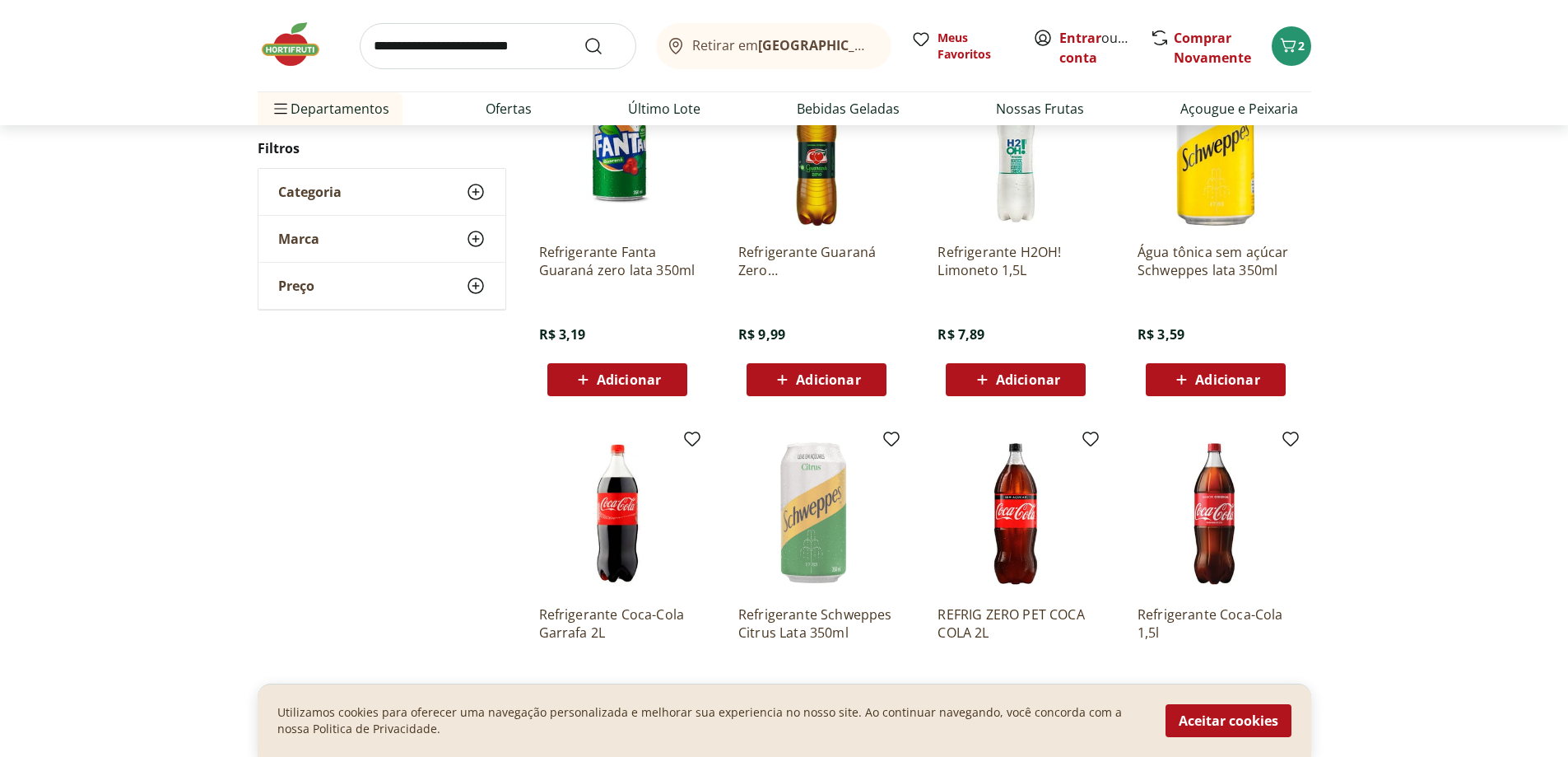
scroll to position [494, 0]
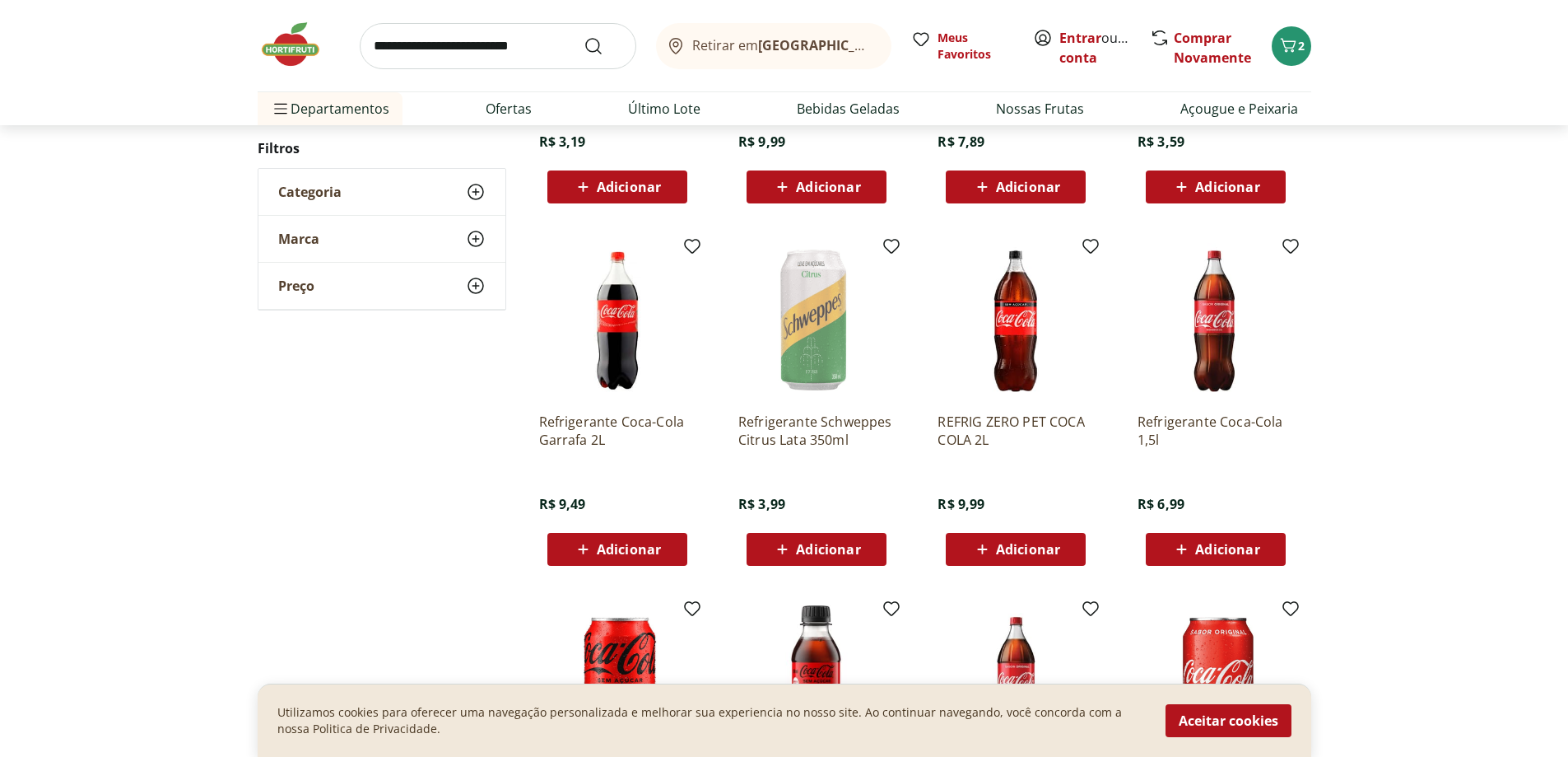
click at [993, 550] on icon at bounding box center [982, 550] width 21 height 20
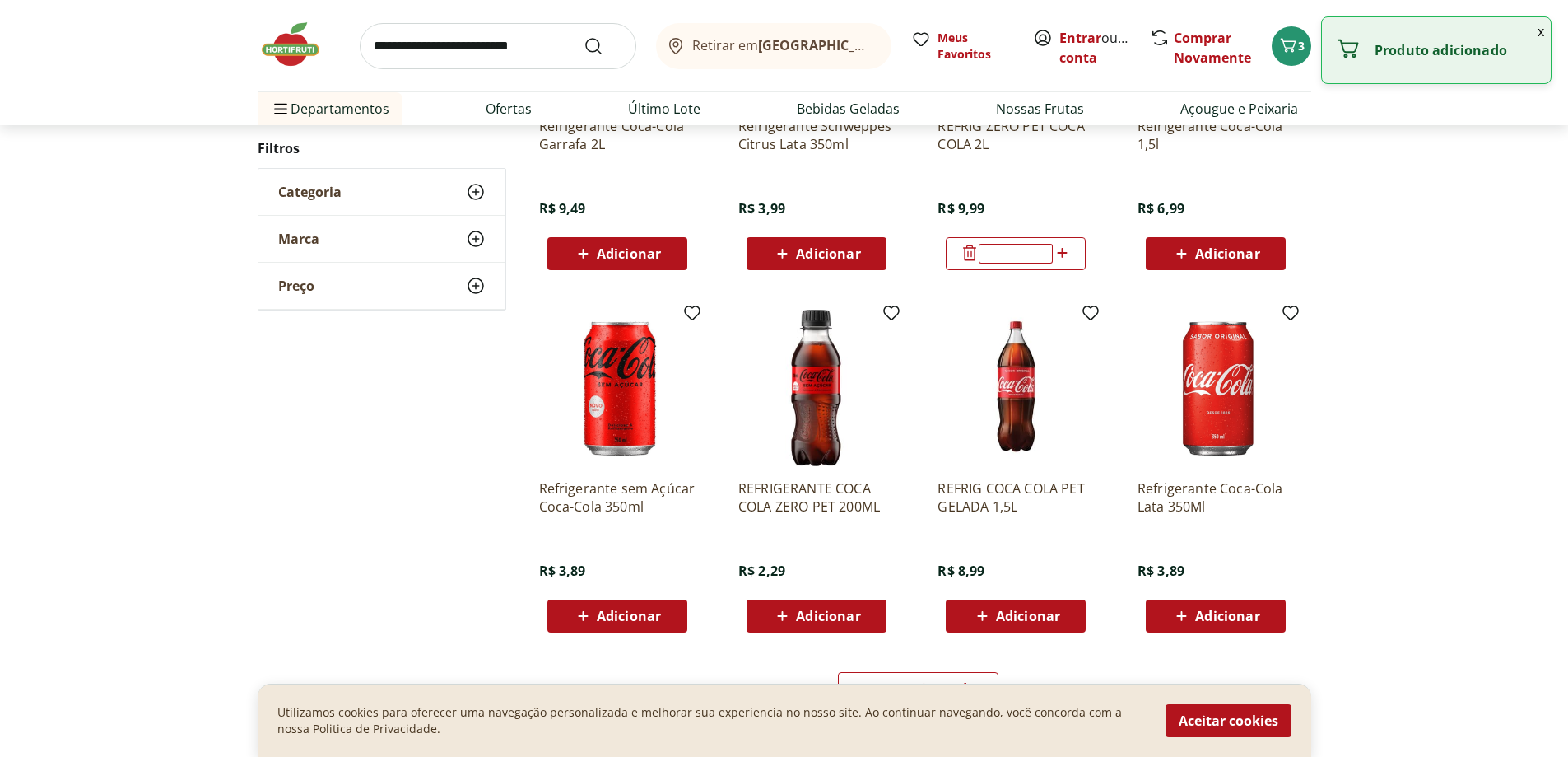
scroll to position [741, 0]
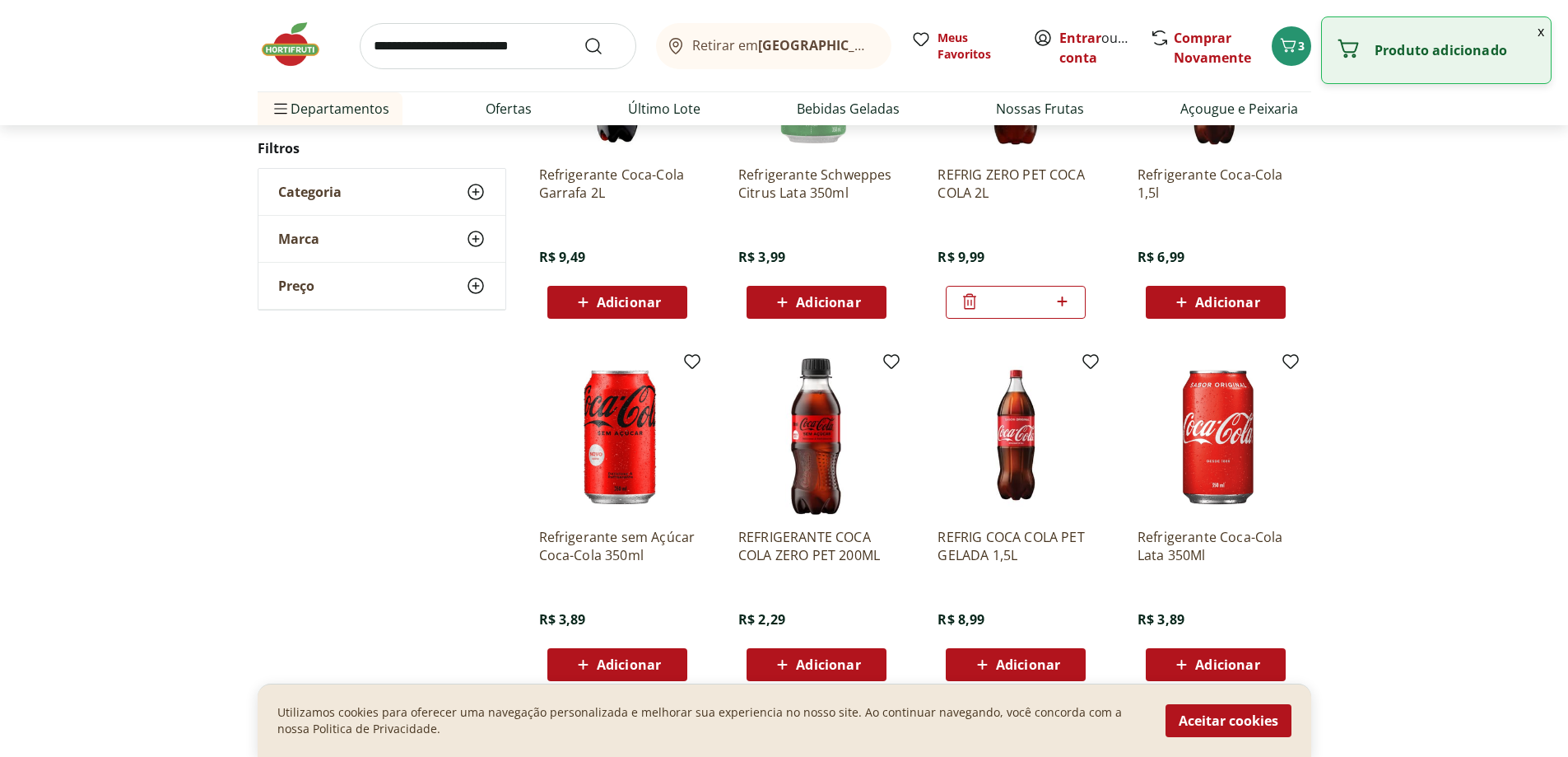
click at [285, 46] on img at bounding box center [299, 44] width 83 height 49
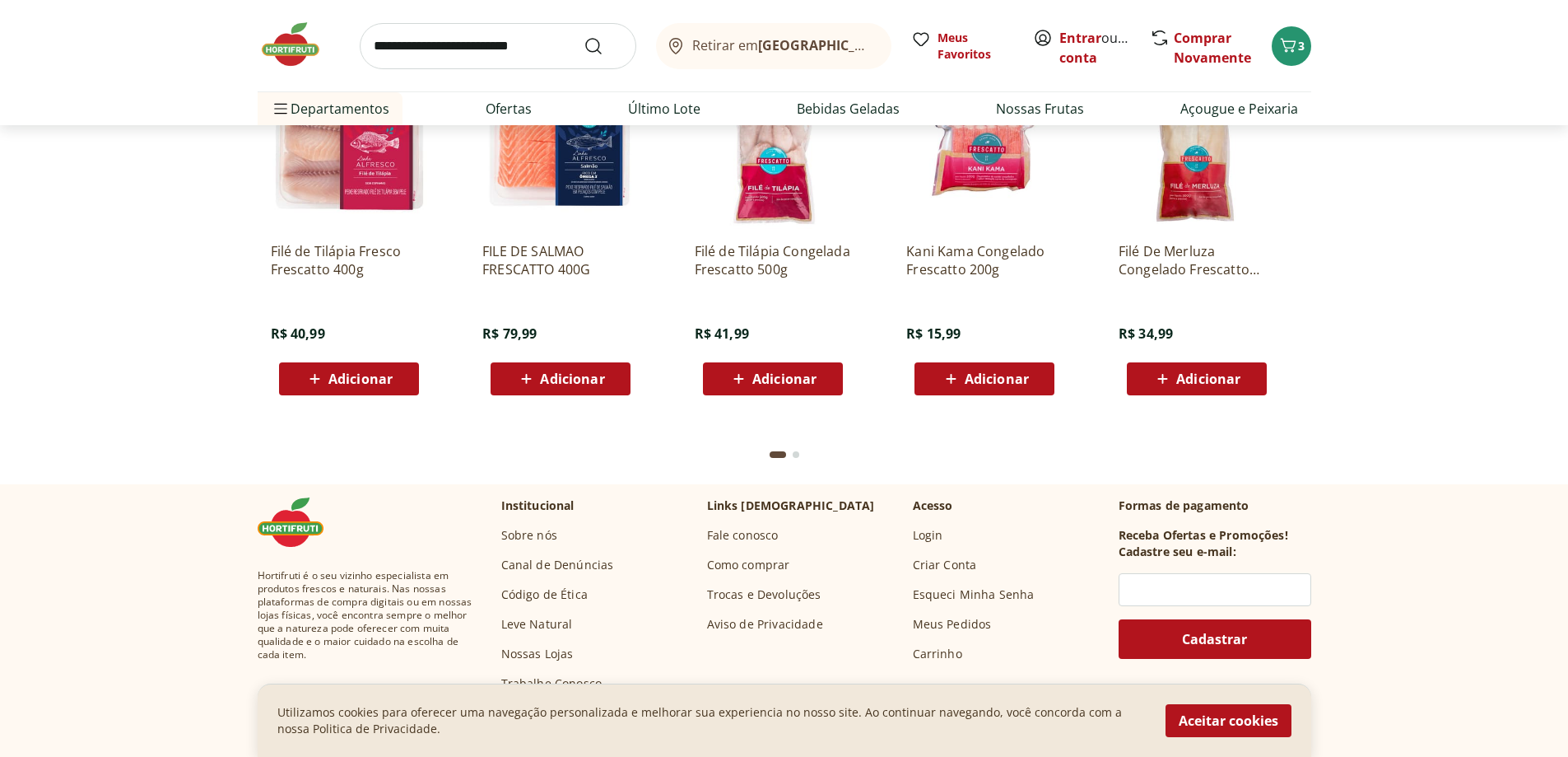
scroll to position [5024, 0]
